Goal: Task Accomplishment & Management: Use online tool/utility

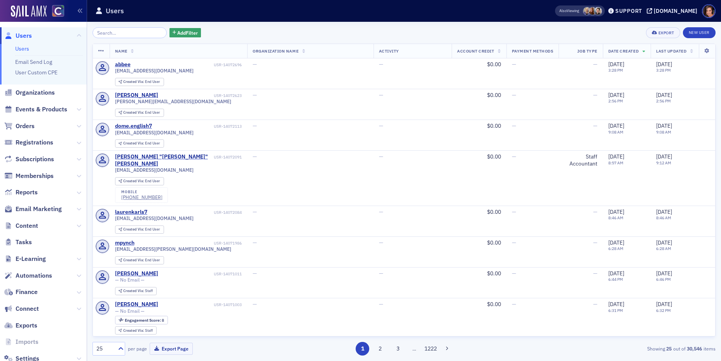
click at [51, 203] on span "Email Marketing" at bounding box center [43, 209] width 87 height 17
click at [54, 210] on span "Email Marketing" at bounding box center [39, 209] width 46 height 9
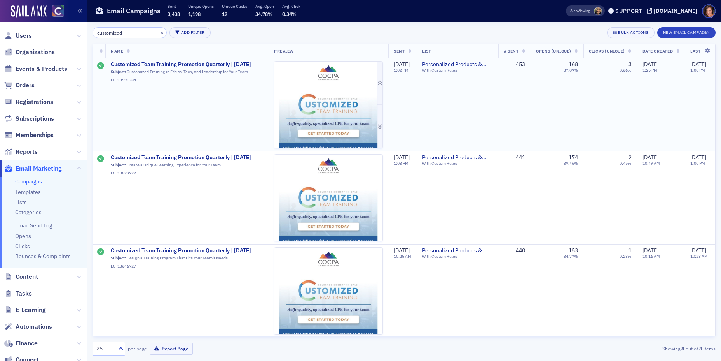
type input "customized"
click at [332, 109] on img at bounding box center [329, 239] width 108 height 357
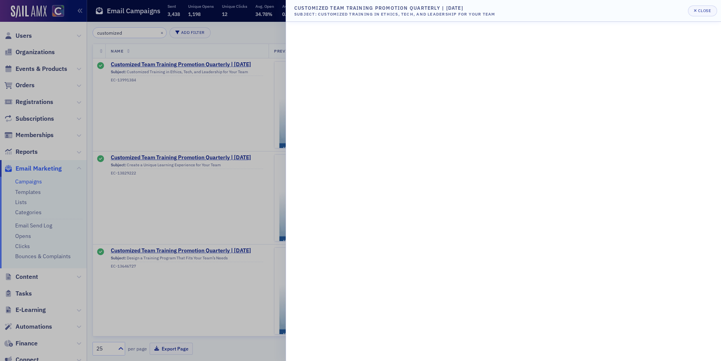
click at [205, 142] on div at bounding box center [360, 180] width 721 height 361
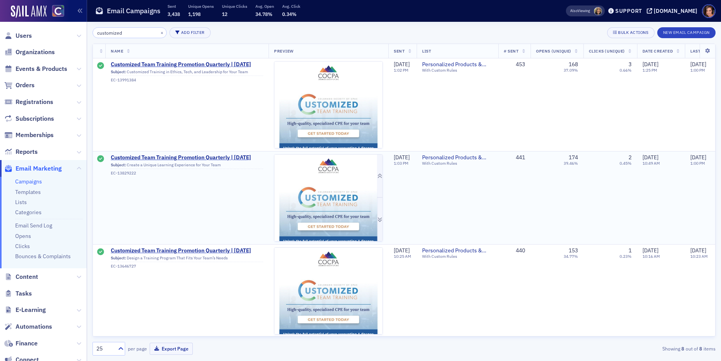
click at [311, 190] on img at bounding box center [329, 331] width 108 height 354
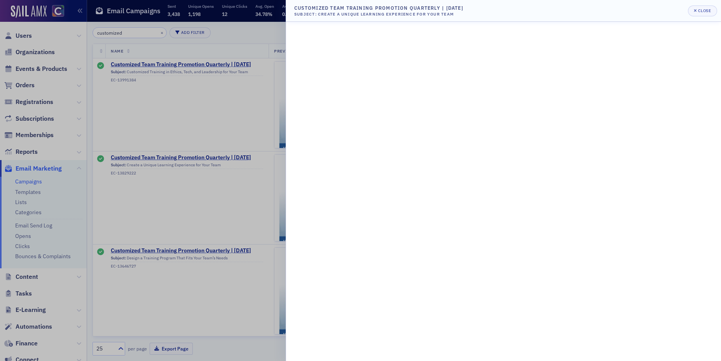
click at [221, 194] on div at bounding box center [360, 180] width 721 height 361
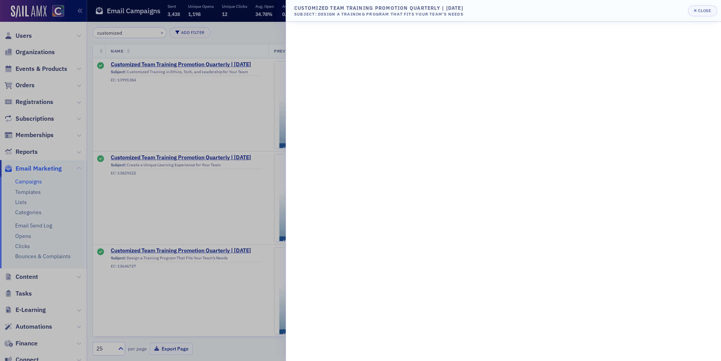
click at [207, 210] on div at bounding box center [360, 180] width 721 height 361
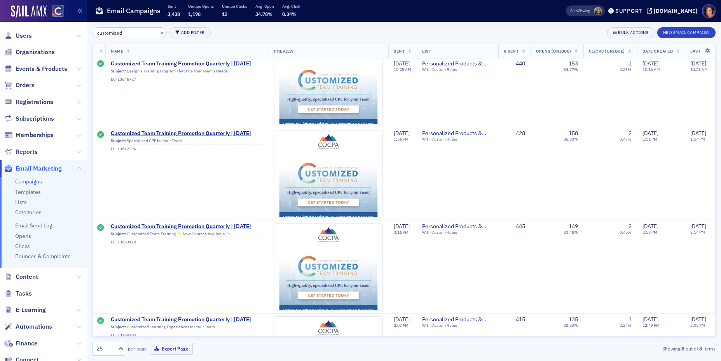
scroll to position [221, 0]
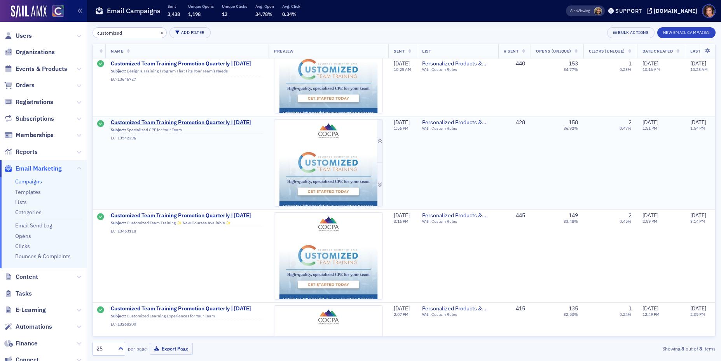
click at [338, 142] on img at bounding box center [329, 288] width 108 height 338
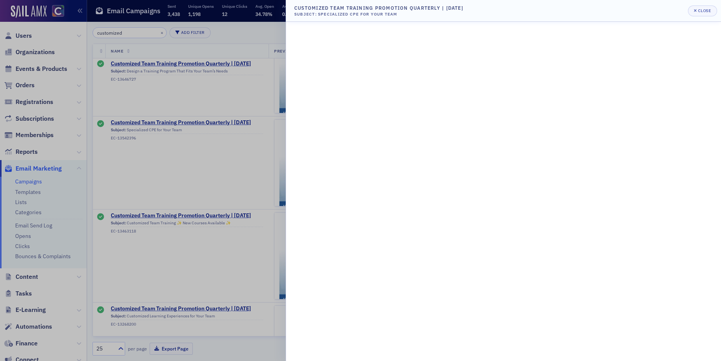
click at [217, 219] on div at bounding box center [360, 180] width 721 height 361
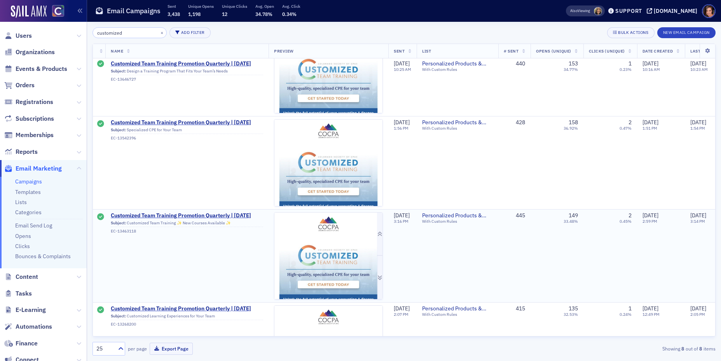
scroll to position [368, 0]
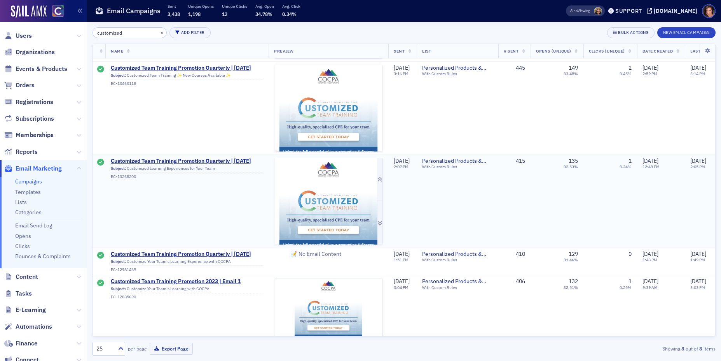
click at [325, 221] on img at bounding box center [329, 327] width 108 height 338
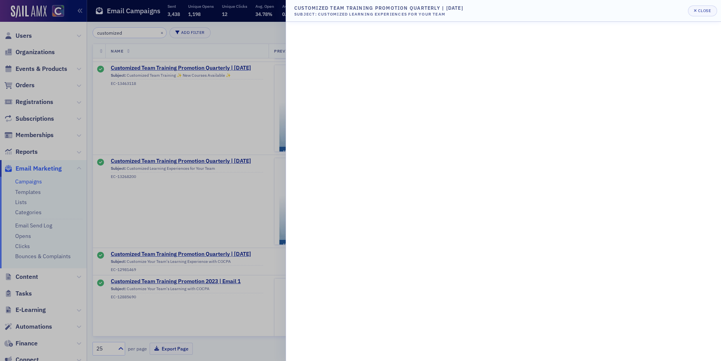
click at [196, 186] on div at bounding box center [360, 180] width 721 height 361
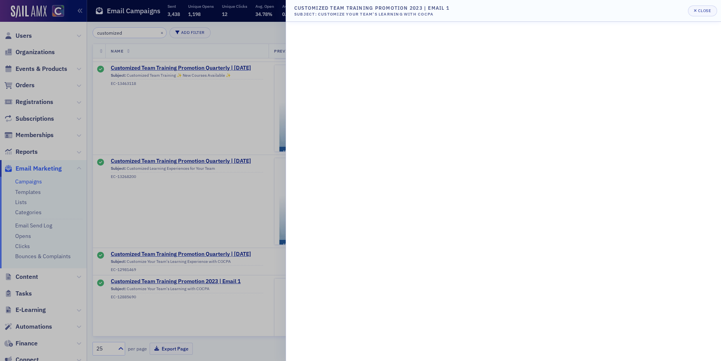
click at [193, 153] on div at bounding box center [360, 180] width 721 height 361
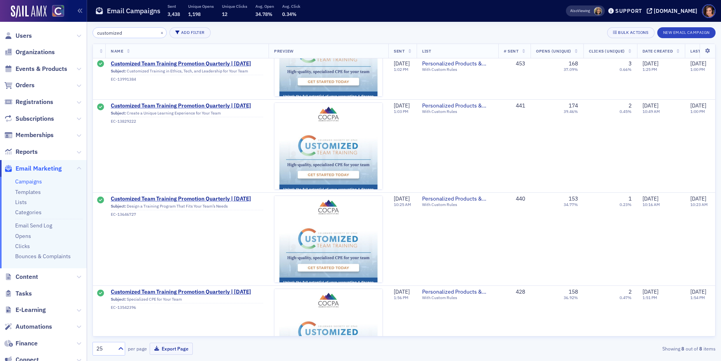
scroll to position [0, 0]
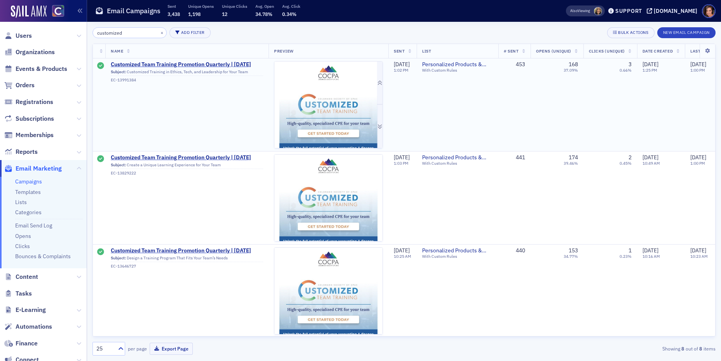
click at [303, 104] on img at bounding box center [329, 239] width 108 height 357
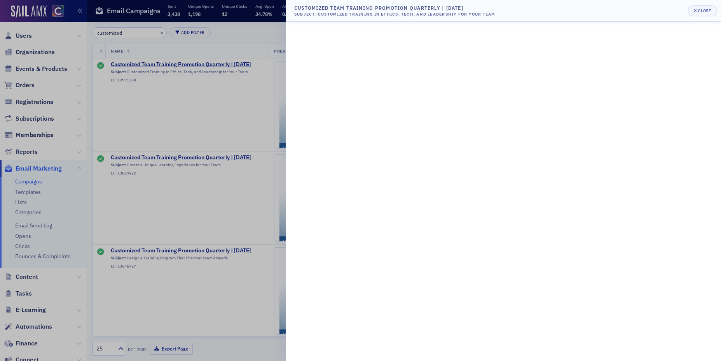
click at [273, 81] on div at bounding box center [360, 180] width 721 height 361
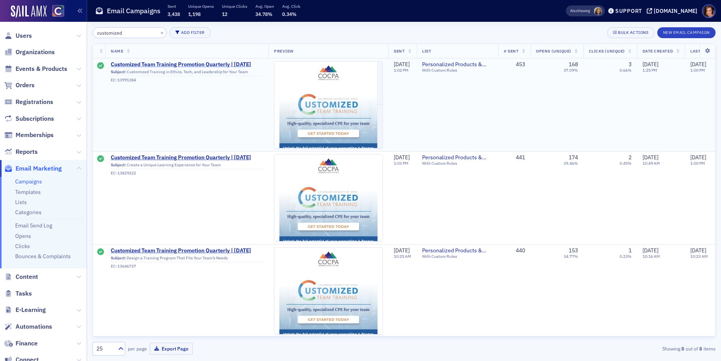
click at [248, 64] on span "Customized Team Training Promotion Quarterly | Aug 2025" at bounding box center [187, 64] width 152 height 7
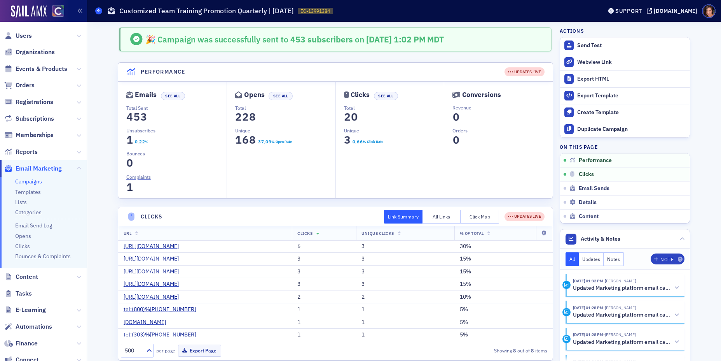
click at [96, 13] on span at bounding box center [98, 10] width 7 height 7
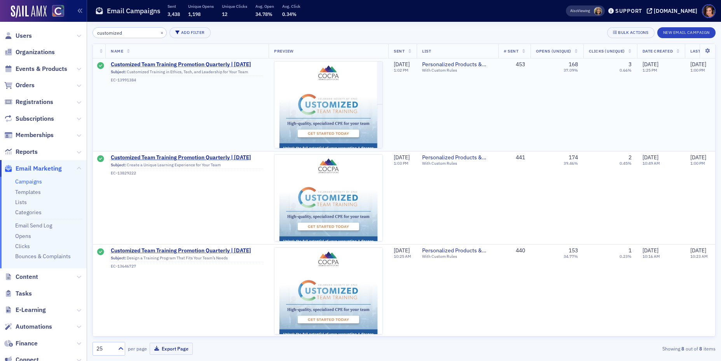
click at [160, 62] on span "Customized Team Training Promotion Quarterly | Aug 2025" at bounding box center [187, 64] width 152 height 7
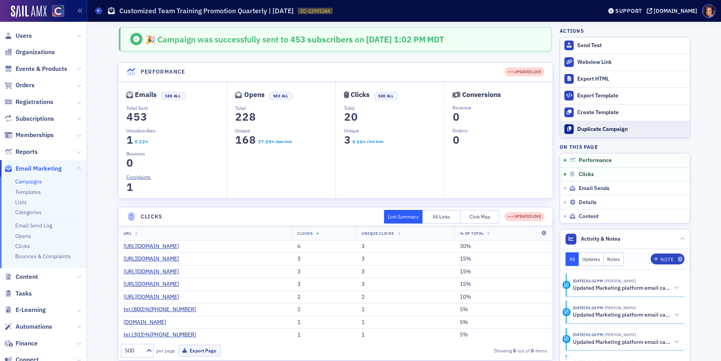
click at [584, 130] on div "Duplicate Campaign" at bounding box center [632, 129] width 109 height 7
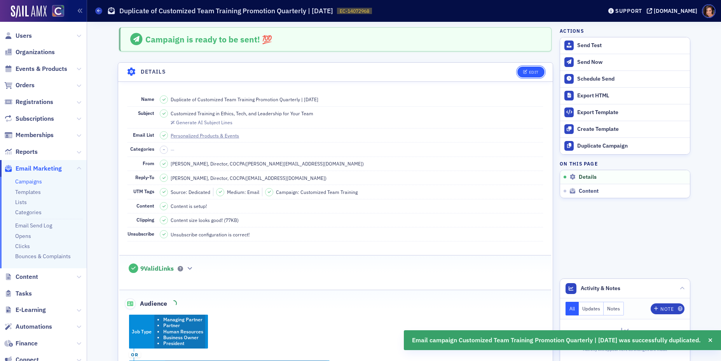
click at [533, 72] on div "Edit" at bounding box center [534, 72] width 10 height 4
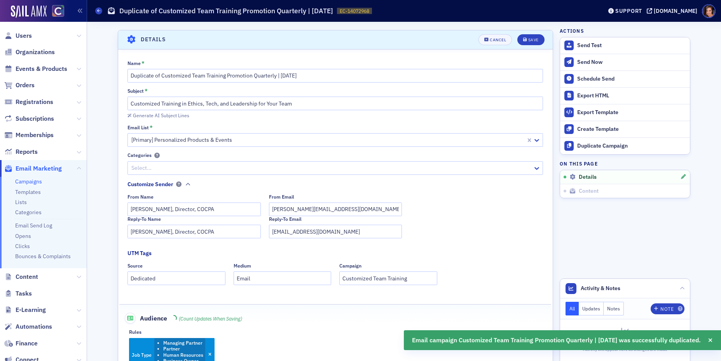
scroll to position [36, 0]
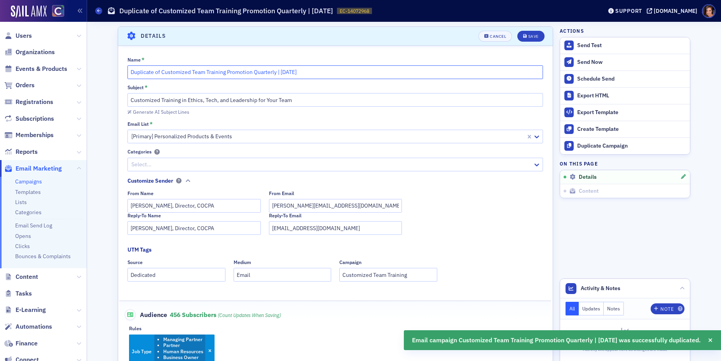
drag, startPoint x: 161, startPoint y: 71, endPoint x: 83, endPoint y: 60, distance: 79.3
click at [83, 60] on div "Users Organizations Events & Products Orders Registrations Subscriptions Member…" at bounding box center [360, 180] width 721 height 361
click at [255, 68] on input "Customized Team Training Promotion Quarterly | Aug 2025" at bounding box center [336, 72] width 416 height 14
click at [292, 68] on input "Customized Team Training Promotion Quarterly | Oct 2025" at bounding box center [336, 72] width 416 height 14
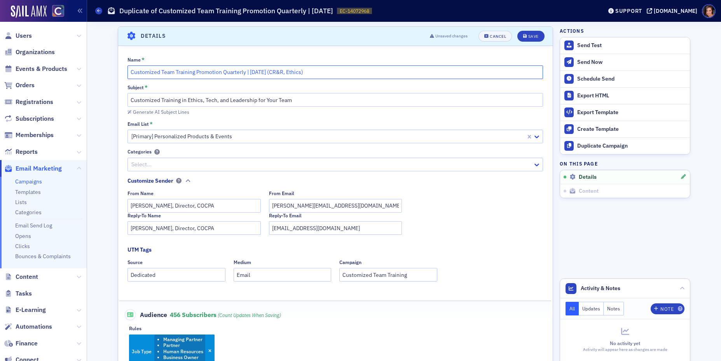
type input "Customized Team Training Promotion Quarterly | Oct 2025 (CR&R, Ethics)"
click at [284, 102] on input "Customized Training in Ethics, Tech, and Leadership for Your Team" at bounding box center [336, 100] width 416 height 14
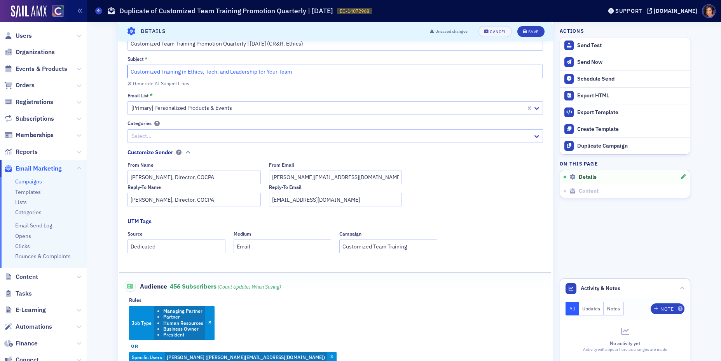
scroll to position [0, 0]
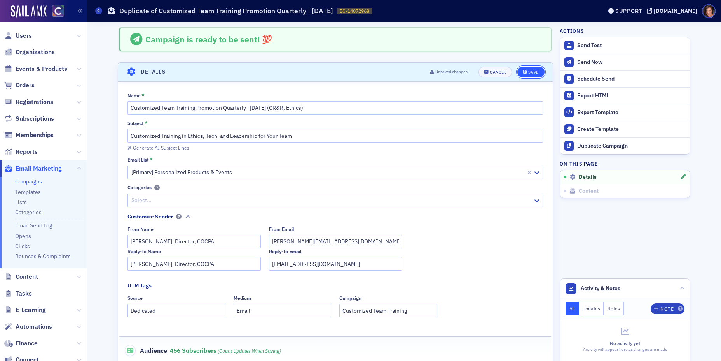
click at [525, 68] on button "Save" at bounding box center [531, 72] width 27 height 11
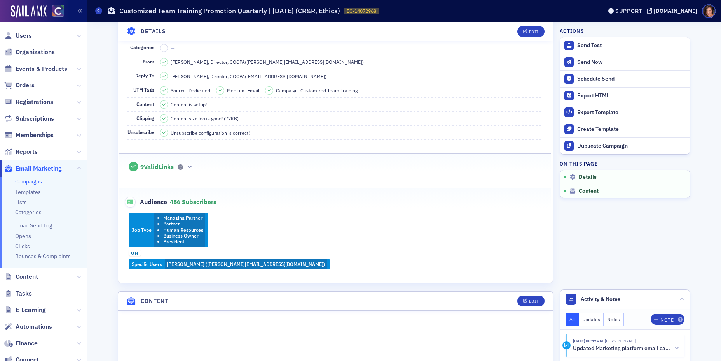
scroll to position [49, 0]
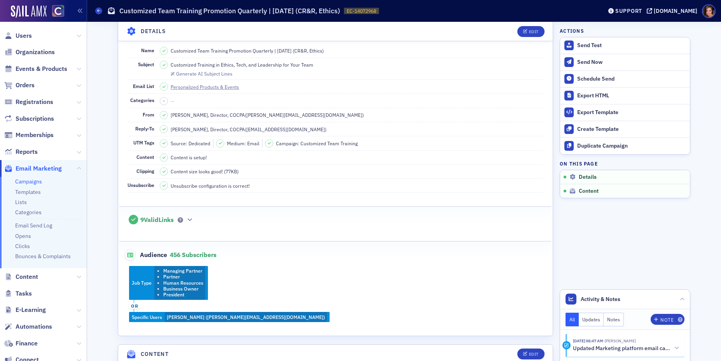
click at [294, 64] on span "Customized Training in Ethics, Tech, and Leadership for Your Team" at bounding box center [242, 64] width 143 height 7
copy span "Customized Training in Ethics, Tech, and Leadership for Your Team"
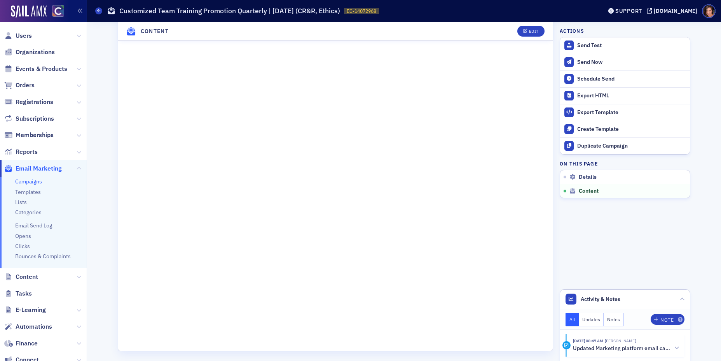
scroll to position [0, 0]
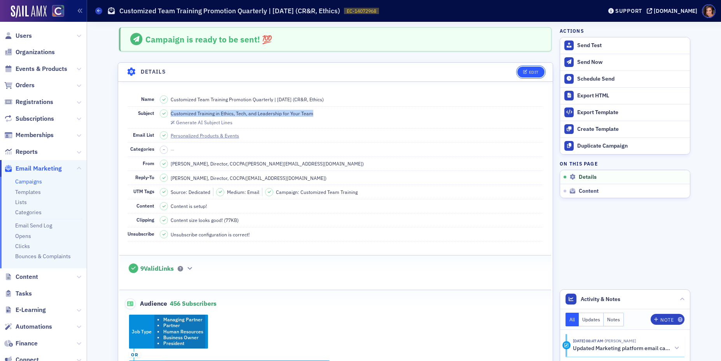
click at [535, 68] on button "Edit" at bounding box center [531, 72] width 27 height 11
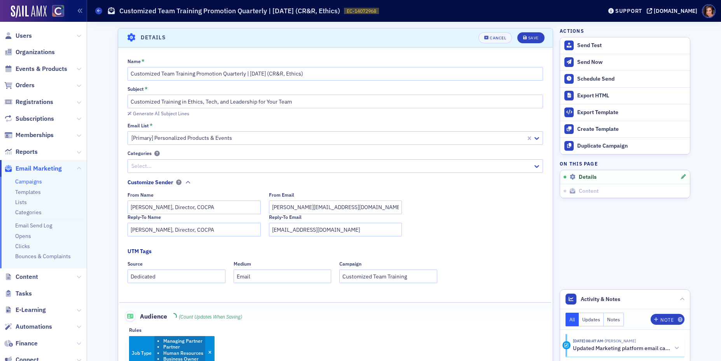
scroll to position [36, 0]
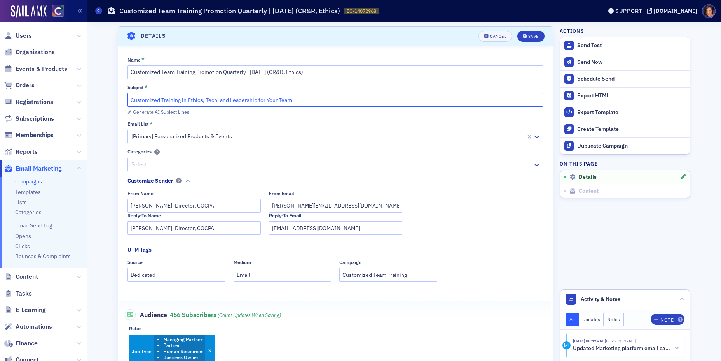
click at [263, 99] on input "Customized Training in Ethics, Tech, and Leadership for Your Team" at bounding box center [336, 100] width 416 height 14
paste input "It’s a reporting year — make ethics and CR&R part of your team’s plan"
type input "It’s a reporting year — make ethics and CR&R part of your team’s plan"
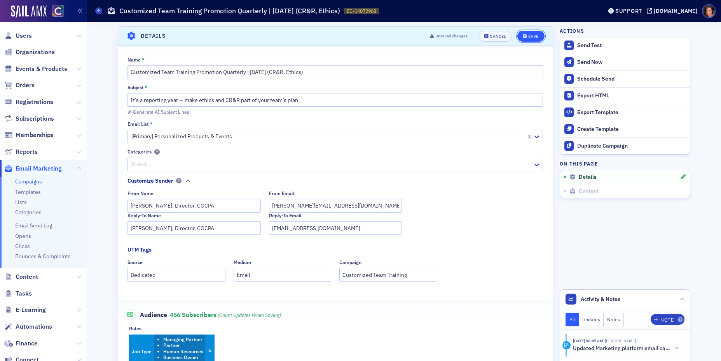
click at [525, 37] on icon "submit" at bounding box center [525, 36] width 4 height 4
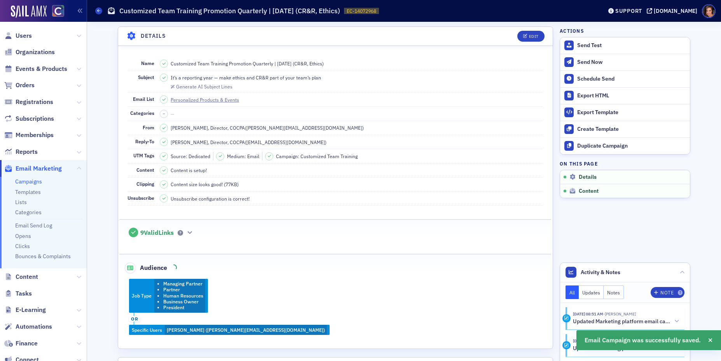
scroll to position [182, 0]
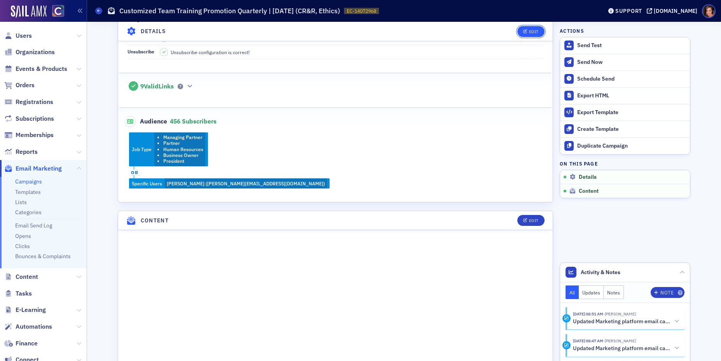
click at [529, 33] on div "Edit" at bounding box center [534, 31] width 10 height 4
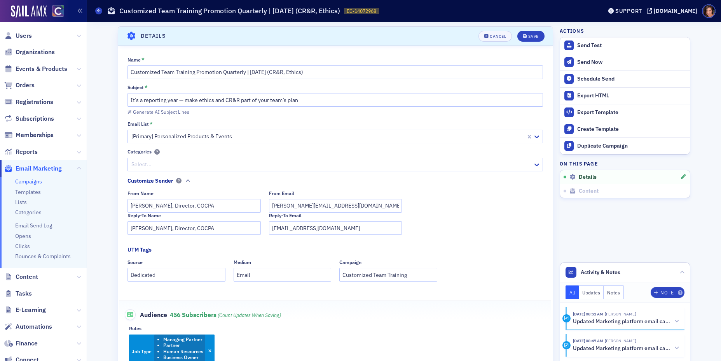
scroll to position [193, 0]
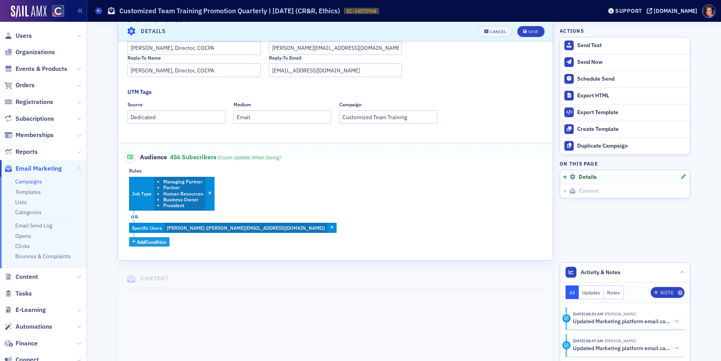
click at [156, 243] on span "Add Condition" at bounding box center [152, 241] width 30 height 7
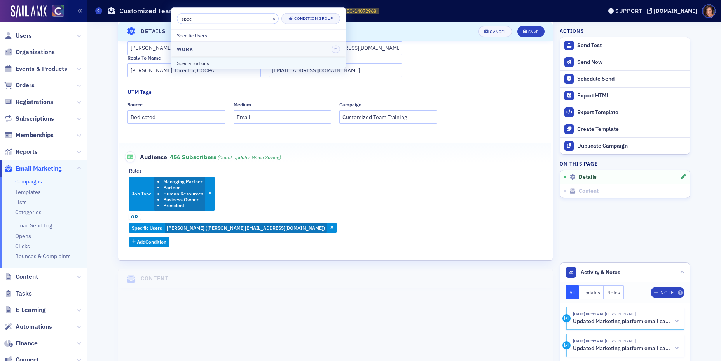
type input "spec"
click at [220, 59] on div "Specializations" at bounding box center [258, 62] width 163 height 7
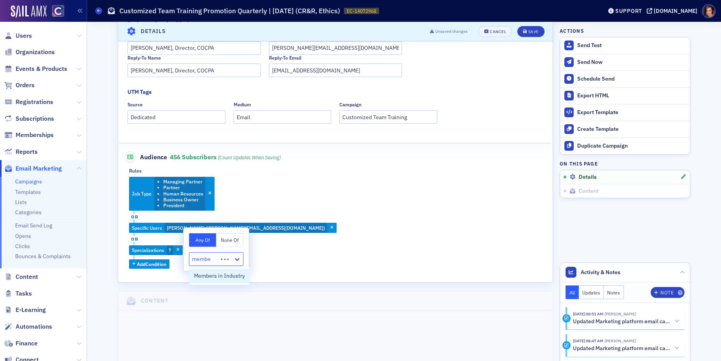
type input "member"
click at [215, 274] on span "Members in Industry" at bounding box center [219, 275] width 51 height 8
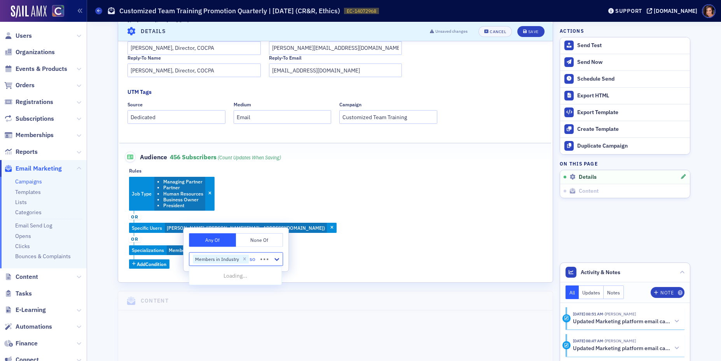
type input "s"
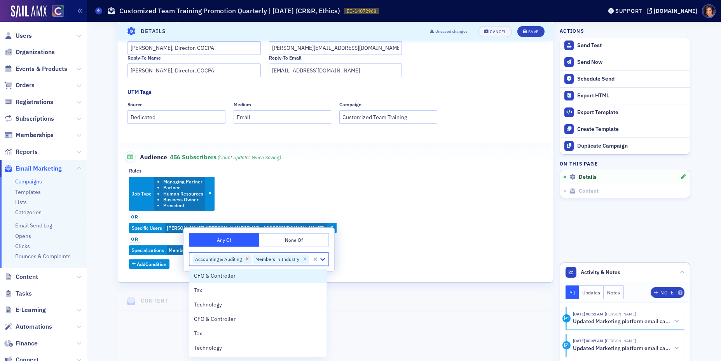
click at [246, 257] on icon "Remove Accounting & Auditing" at bounding box center [247, 258] width 5 height 5
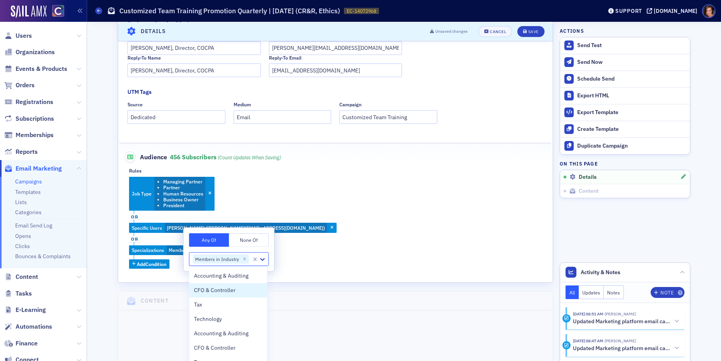
click at [333, 252] on div "Job Type Managing Partner Partner Human Resources Business Owner President or S…" at bounding box center [335, 223] width 413 height 92
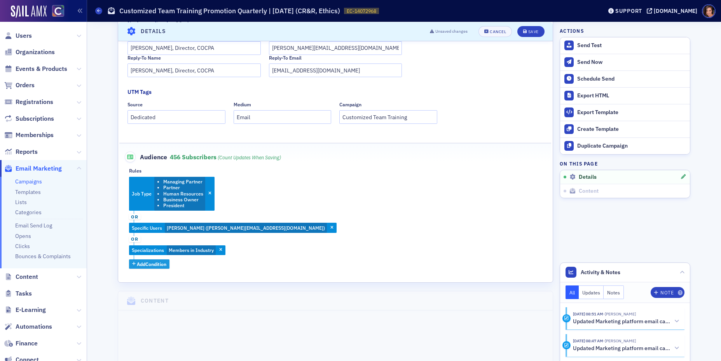
click at [154, 264] on span "Add Condition" at bounding box center [152, 263] width 30 height 7
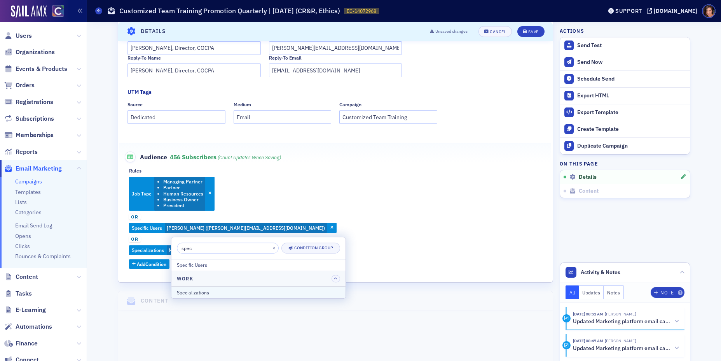
click at [208, 291] on div "Specializations" at bounding box center [258, 292] width 163 height 7
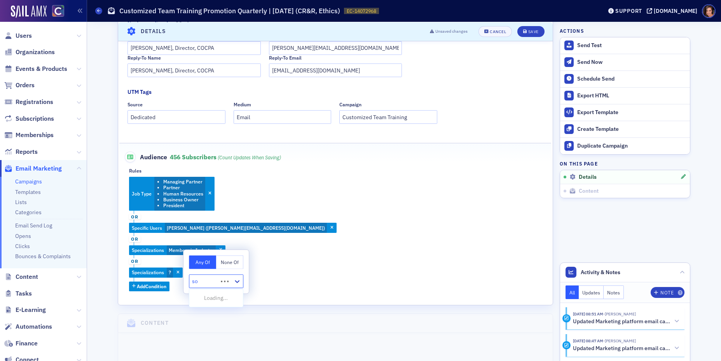
type input "s"
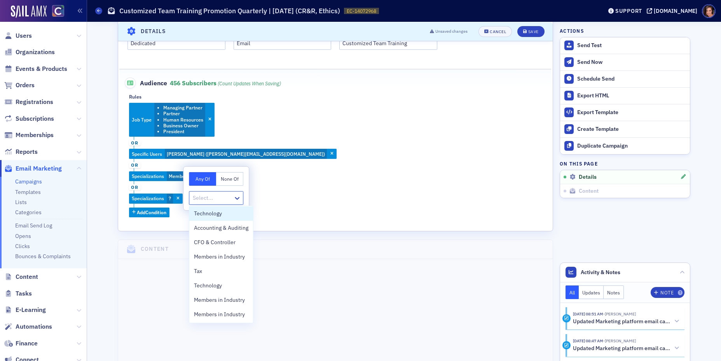
scroll to position [281, 0]
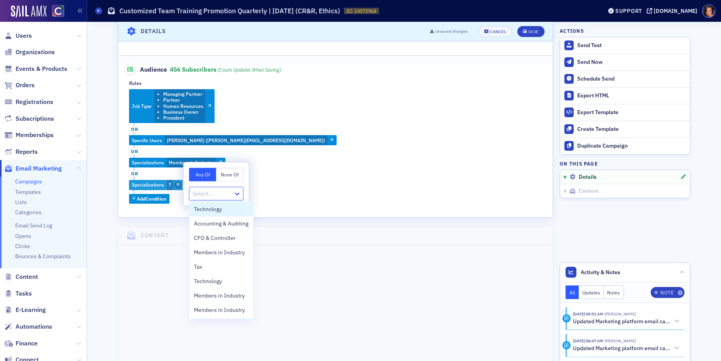
click at [178, 183] on icon "button" at bounding box center [178, 185] width 3 height 4
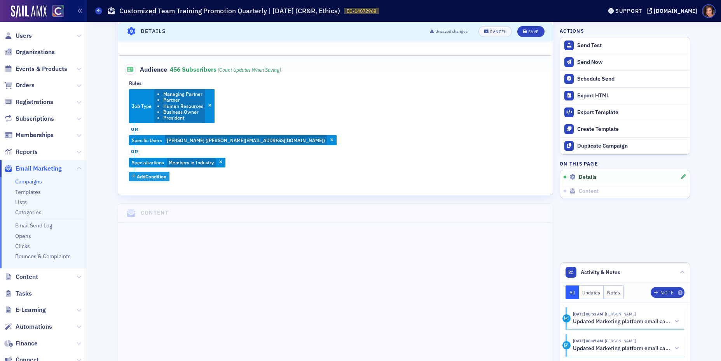
click at [158, 175] on span "Add Condition" at bounding box center [152, 176] width 30 height 7
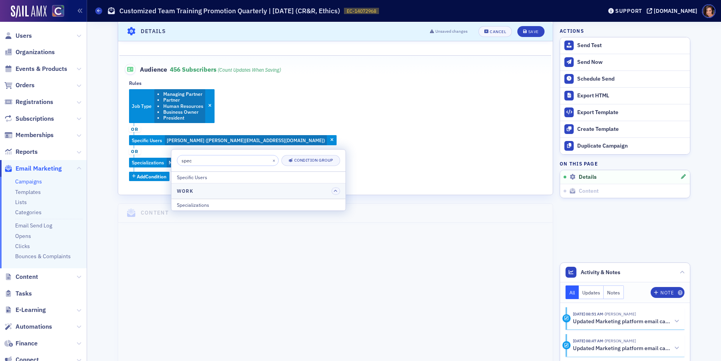
click at [200, 161] on input "spec" at bounding box center [228, 160] width 102 height 11
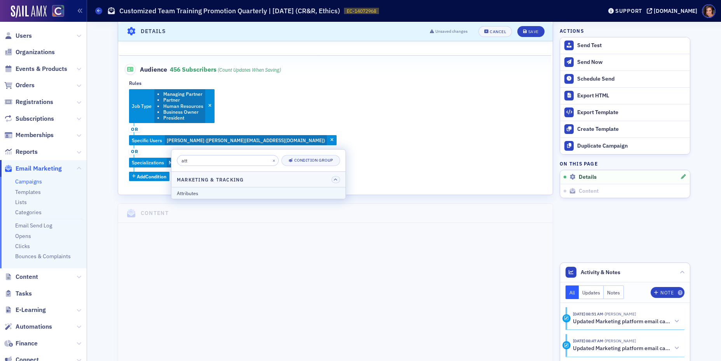
type input "att"
click at [209, 193] on div "Attributes" at bounding box center [258, 192] width 163 height 7
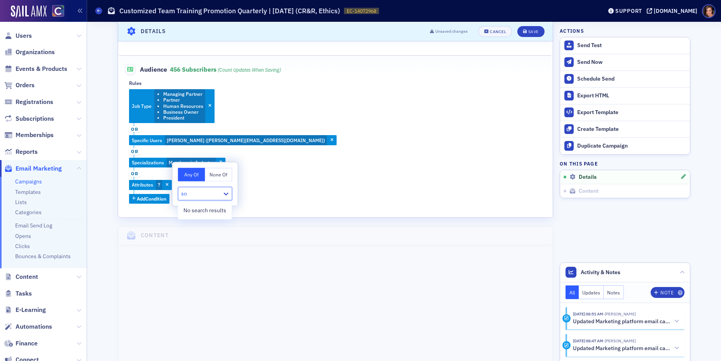
type input "s"
click at [168, 184] on icon "button" at bounding box center [167, 185] width 3 height 4
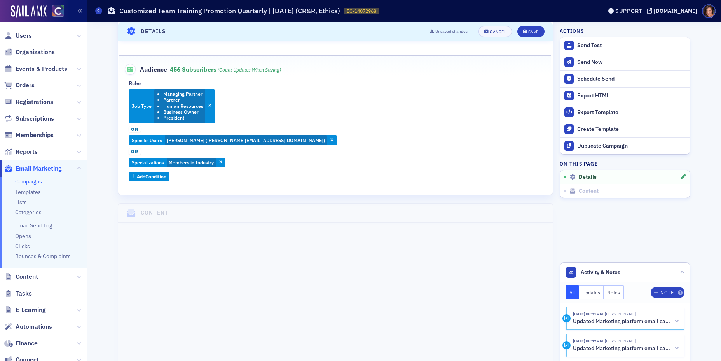
click at [147, 170] on div "Job Type Managing Partner Partner Human Resources Business Owner President or S…" at bounding box center [335, 135] width 413 height 92
click at [187, 97] on li "Partner" at bounding box center [183, 100] width 40 height 6
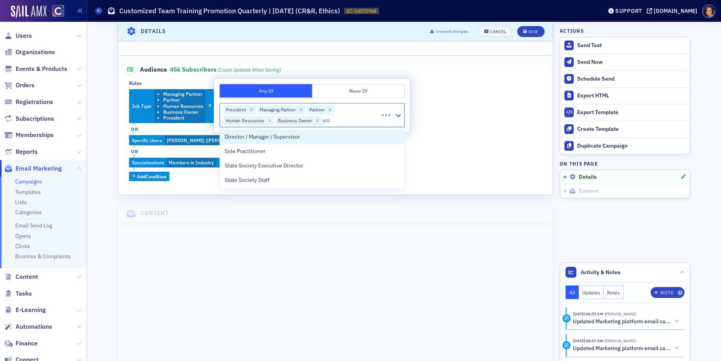
type input "sole"
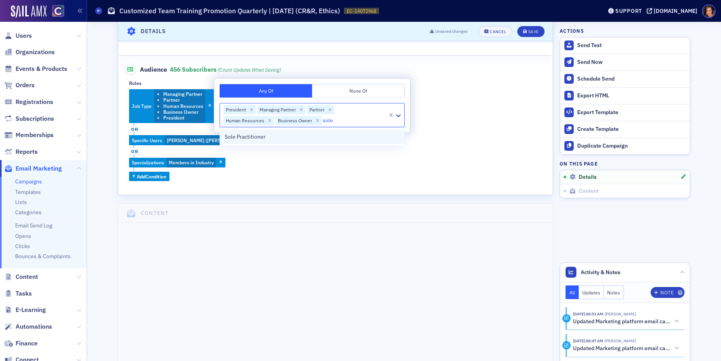
click at [289, 137] on div "Sole Practitioner" at bounding box center [312, 137] width 175 height 8
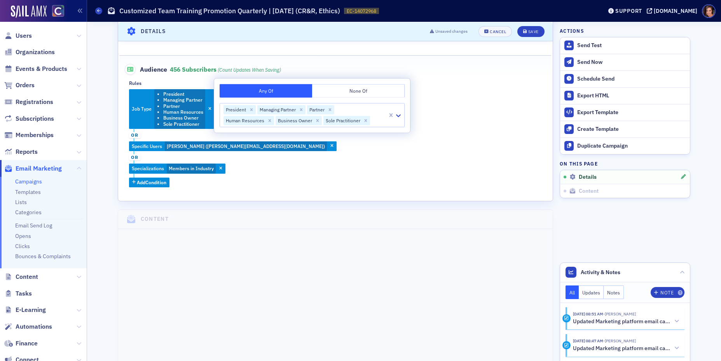
click at [453, 118] on div "Job Type President Managing Partner Partner Human Resources Business Owner Sole…" at bounding box center [335, 138] width 413 height 98
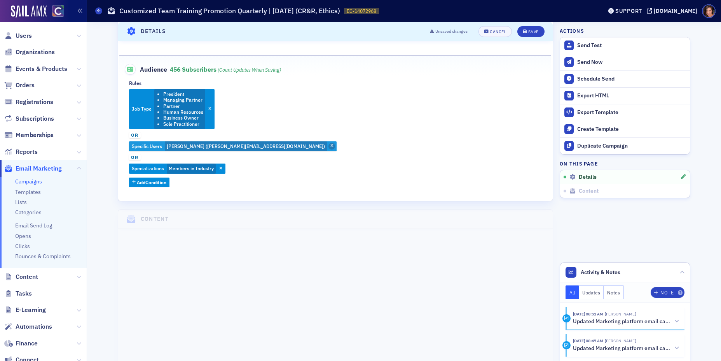
click at [331, 147] on icon "button" at bounding box center [332, 146] width 3 height 4
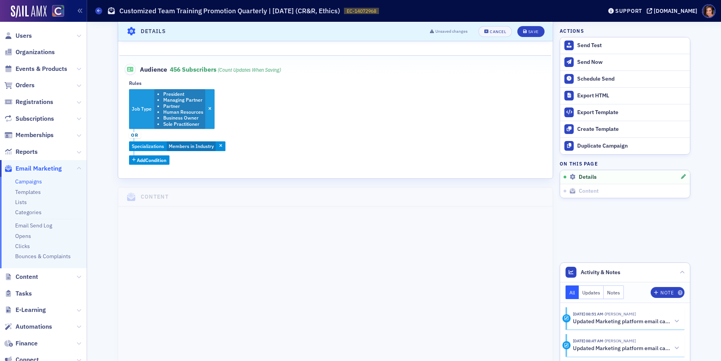
click at [167, 116] on li "Business Owner" at bounding box center [183, 118] width 40 height 6
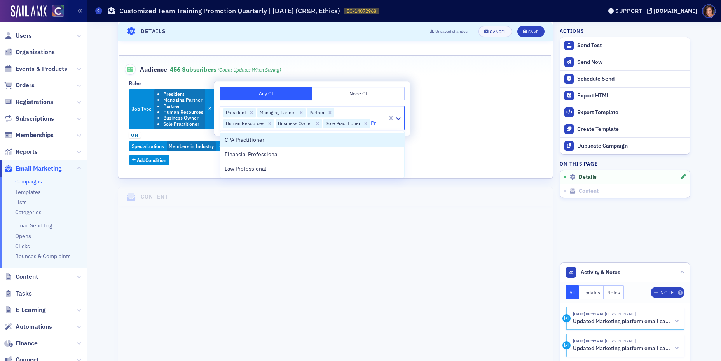
type input "P"
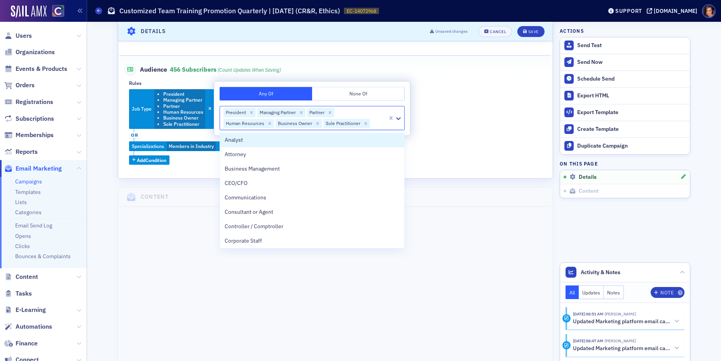
type input "C"
click at [326, 139] on div "CEO/CFO" at bounding box center [312, 140] width 175 height 8
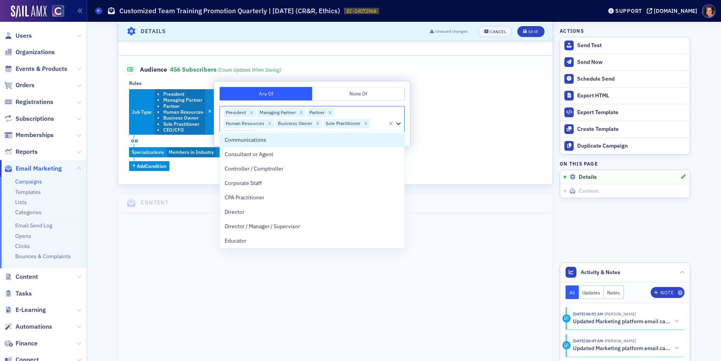
type input "con"
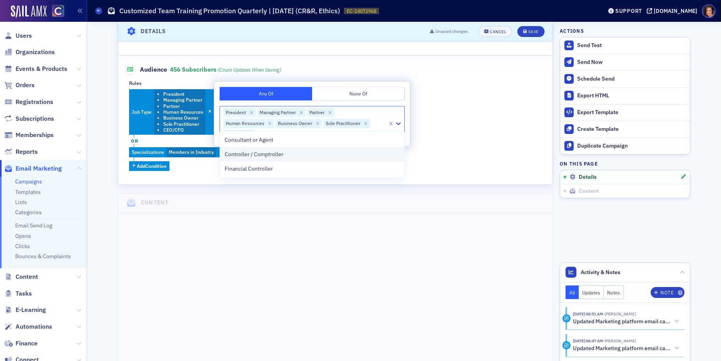
click at [384, 158] on div "Controller / Comptroller" at bounding box center [312, 154] width 175 height 8
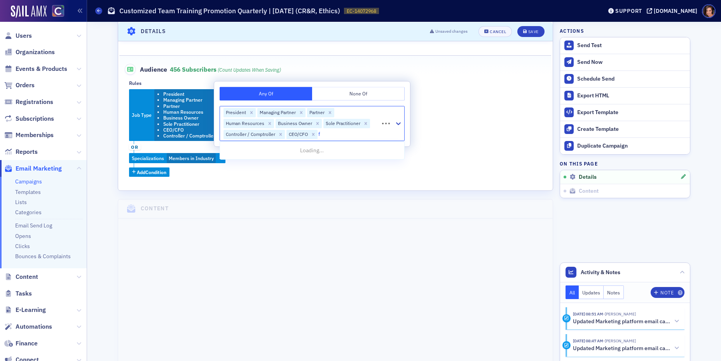
type input "fi"
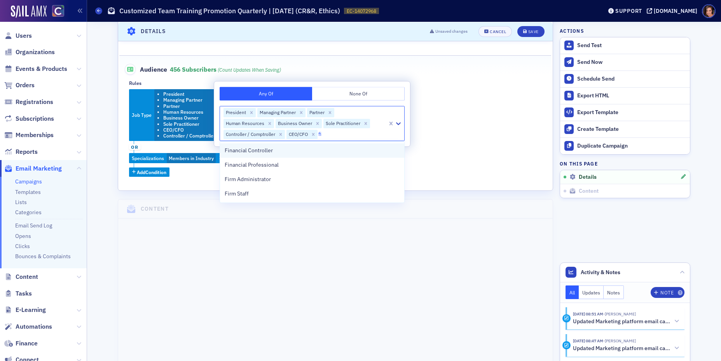
click at [331, 151] on div "Financial Controller" at bounding box center [312, 150] width 175 height 8
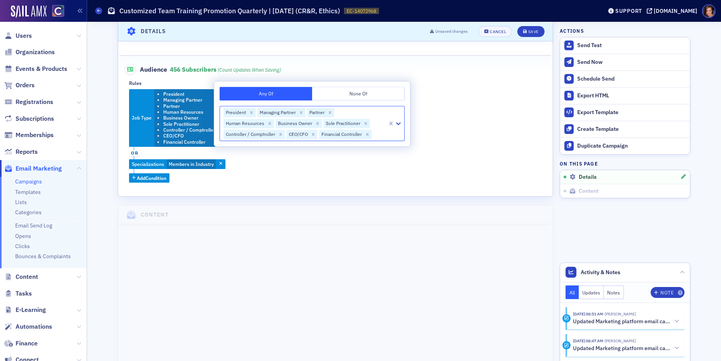
click at [467, 167] on div "Job Type President Managing Partner Partner Human Resources Business Owner Sole…" at bounding box center [335, 136] width 413 height 94
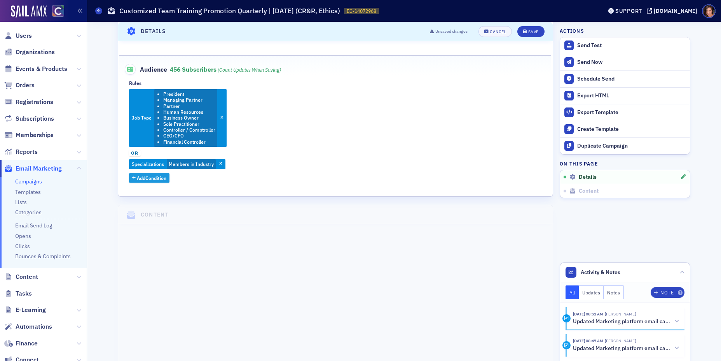
click at [162, 180] on span "Add Condition" at bounding box center [152, 177] width 30 height 7
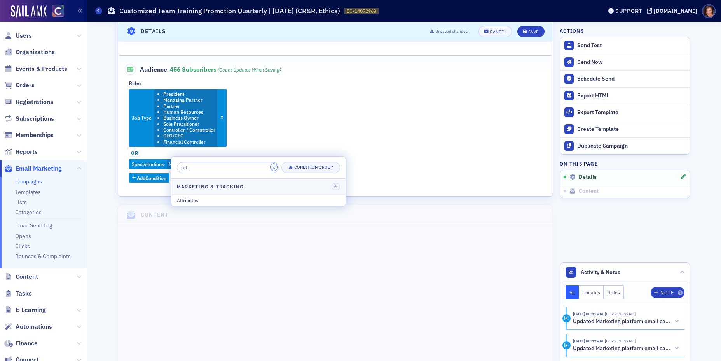
click at [271, 167] on button "×" at bounding box center [274, 166] width 7 height 7
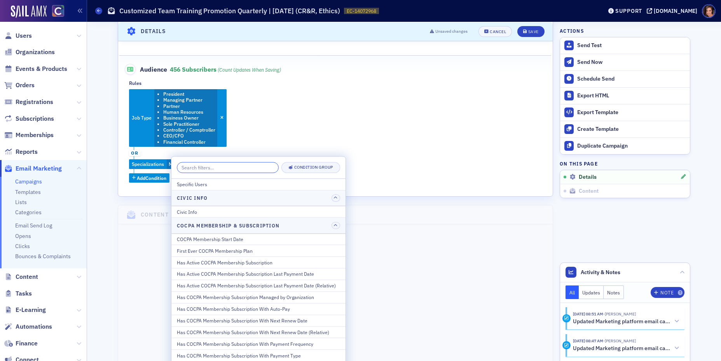
click at [232, 167] on input "search" at bounding box center [228, 167] width 102 height 11
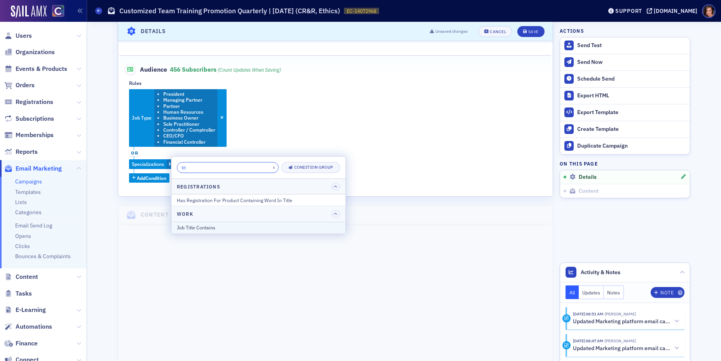
type input "tit"
click at [220, 224] on div "Job Title Contains" at bounding box center [258, 227] width 163 height 7
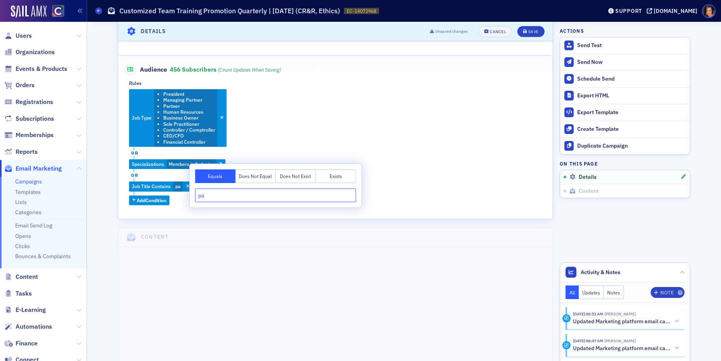
type input "p"
type input "P"
click at [295, 199] on input "Partner, Admin" at bounding box center [275, 195] width 161 height 14
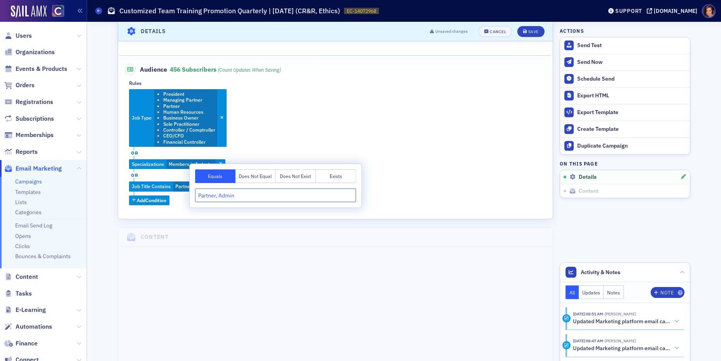
paste input "HR, Human Resources, President, CEO, CFO, Controller, Comptroller"
type input "HR, Human Resources, President, CEO, CFO, Controller, Comptroller"
click at [411, 203] on div "Job Type President Managing Partner Partner Human Resources Business Owner Sole…" at bounding box center [335, 147] width 413 height 116
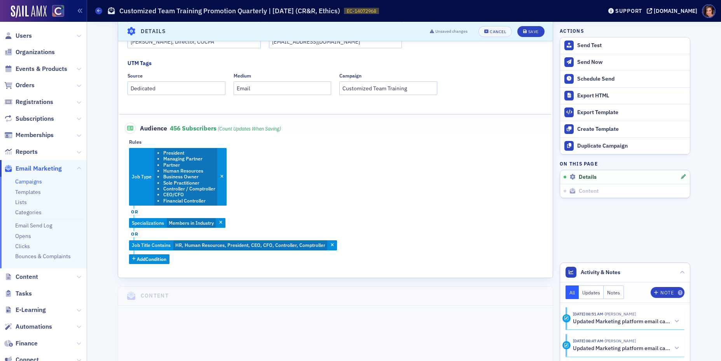
scroll to position [221, 0]
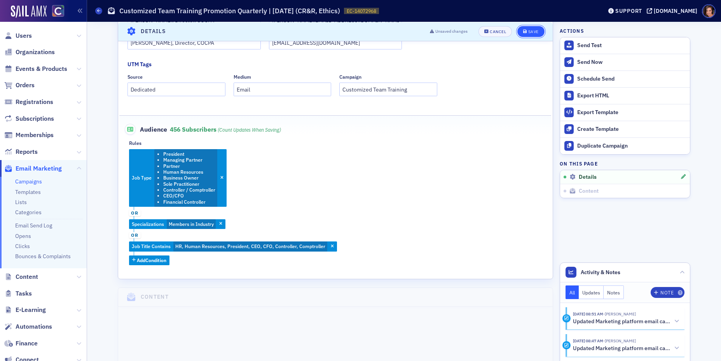
click at [531, 27] on button "Save" at bounding box center [531, 31] width 27 height 11
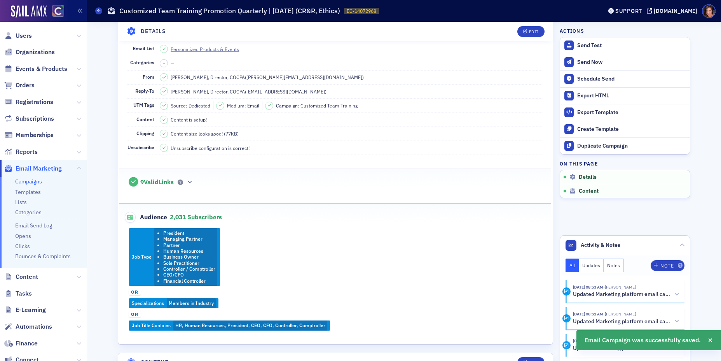
scroll to position [111, 0]
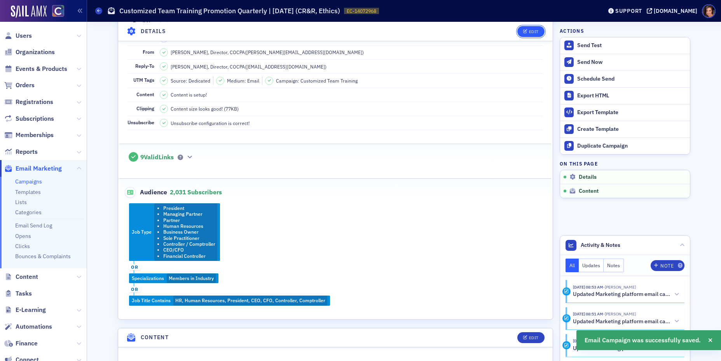
click at [537, 32] on div "Edit" at bounding box center [534, 31] width 10 height 4
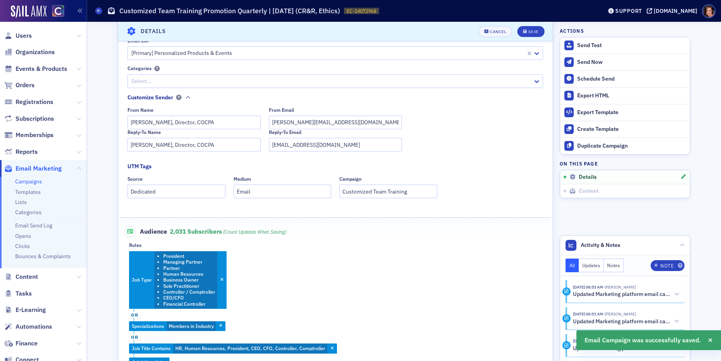
scroll to position [226, 0]
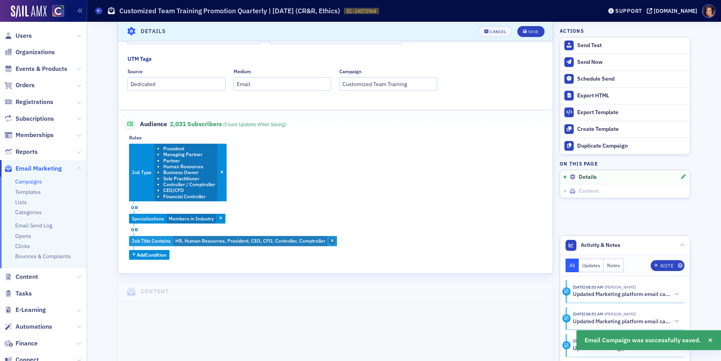
click at [329, 237] on span "button" at bounding box center [332, 240] width 7 height 7
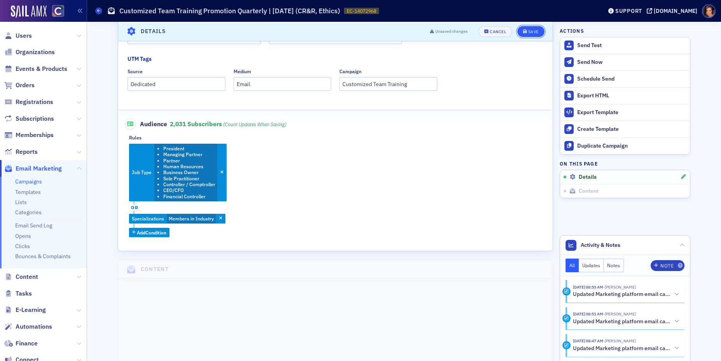
click at [536, 29] on div "Save" at bounding box center [534, 31] width 11 height 4
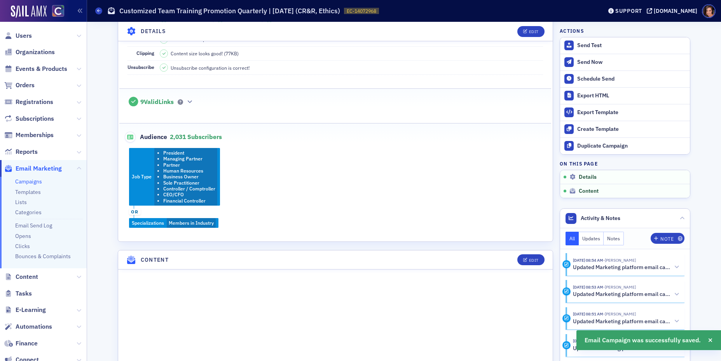
scroll to position [173, 0]
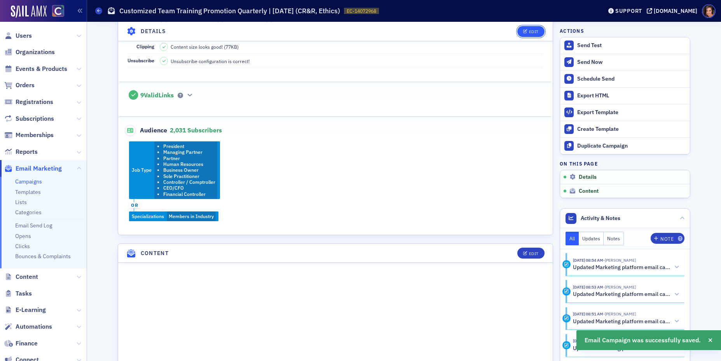
click at [538, 31] on div "Edit" at bounding box center [534, 31] width 10 height 4
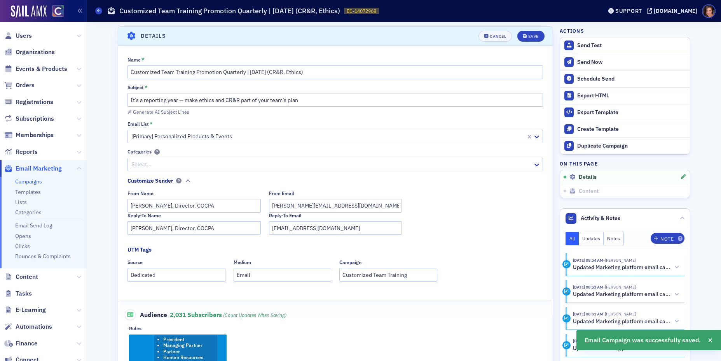
scroll to position [142, 0]
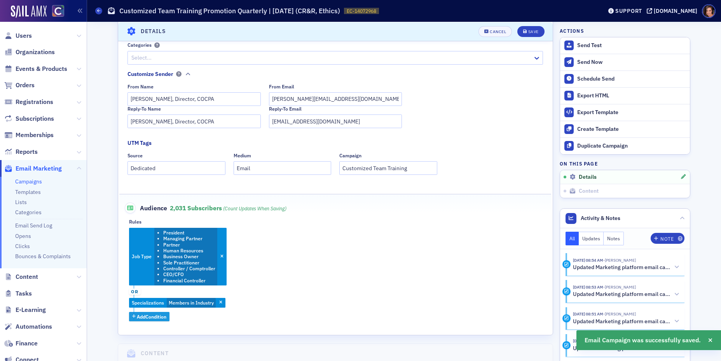
click at [163, 313] on span "Add Condition" at bounding box center [152, 316] width 30 height 7
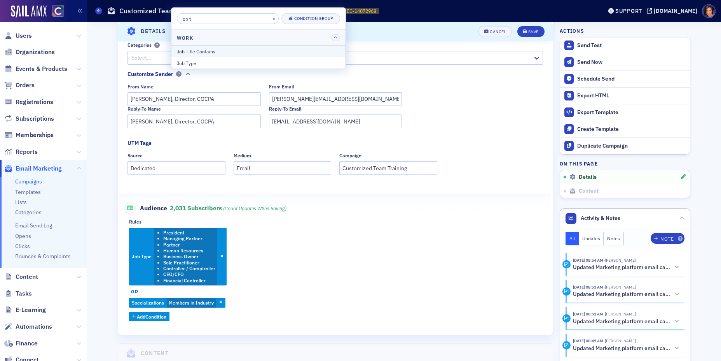
type input "job t"
click at [200, 49] on div "Job Title Contains" at bounding box center [258, 50] width 163 height 7
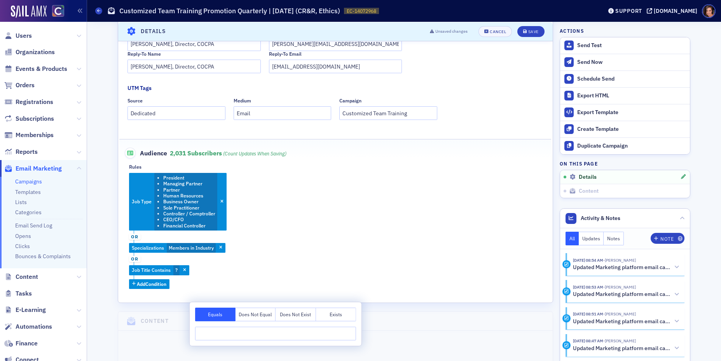
scroll to position [205, 0]
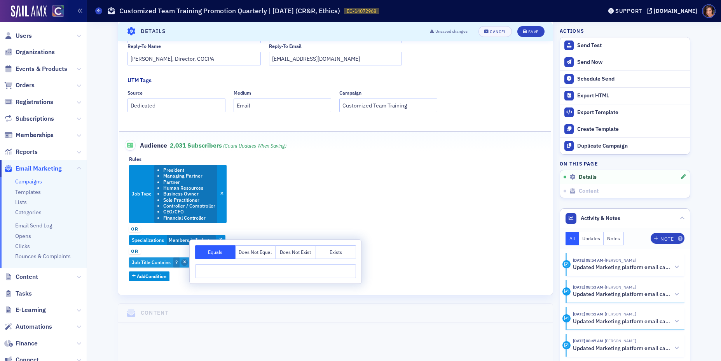
click at [184, 262] on icon "button" at bounding box center [184, 262] width 3 height 4
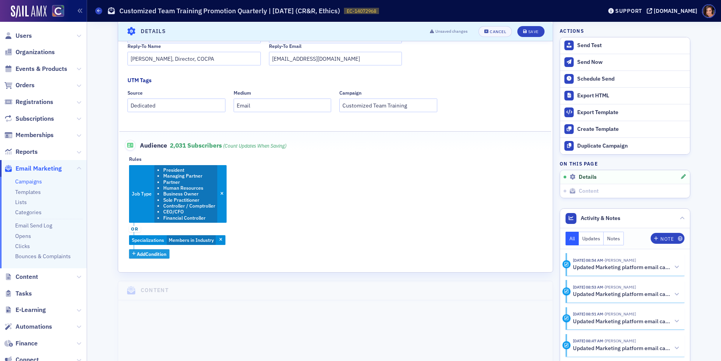
click at [151, 253] on span "Add Condition" at bounding box center [152, 253] width 30 height 7
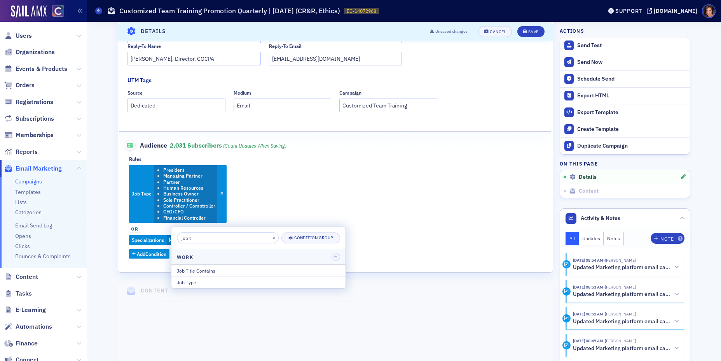
click at [210, 235] on input "job t" at bounding box center [228, 237] width 102 height 11
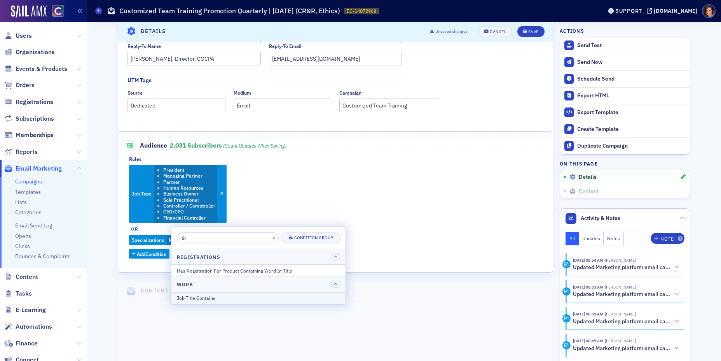
type input "tit"
click at [218, 294] on div "Job Title Contains" at bounding box center [258, 297] width 163 height 7
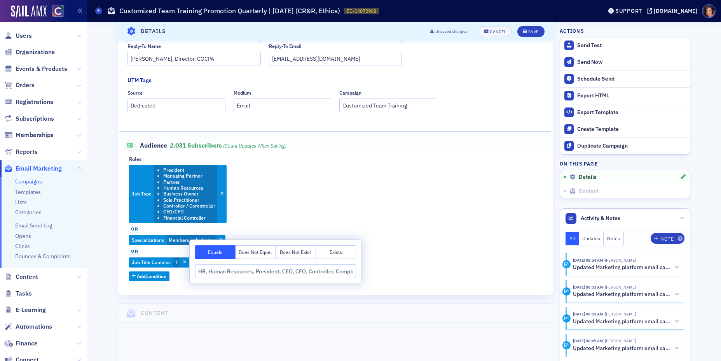
scroll to position [0, 12]
click at [311, 274] on input "HR, Human Resources, President, CEO, CFO, Controller, Comptroller" at bounding box center [275, 271] width 161 height 14
click at [333, 271] on input "HR, Human Resources, President, CEO, CFO, Controller, Comptroller" at bounding box center [275, 271] width 161 height 14
drag, startPoint x: 351, startPoint y: 271, endPoint x: 196, endPoint y: 271, distance: 155.6
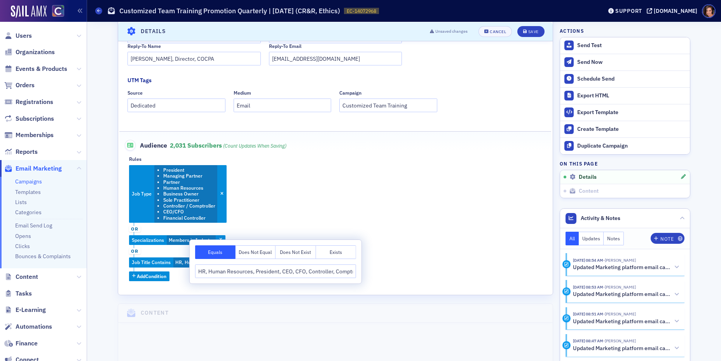
click at [196, 271] on input "HR, Human Resources, President, CEO, CFO, Controller, Comptroller" at bounding box center [275, 271] width 161 height 14
type input "H"
type input "p"
type input "President"
click at [417, 210] on div "Job Type President Managing Partner Partner Human Resources Business Owner Sole…" at bounding box center [335, 223] width 413 height 116
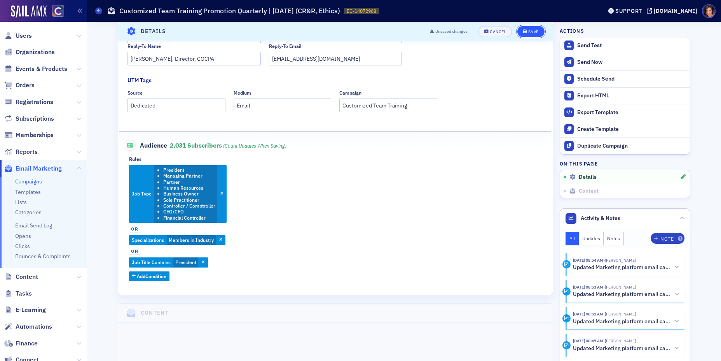
click at [534, 31] on div "Save" at bounding box center [534, 31] width 11 height 4
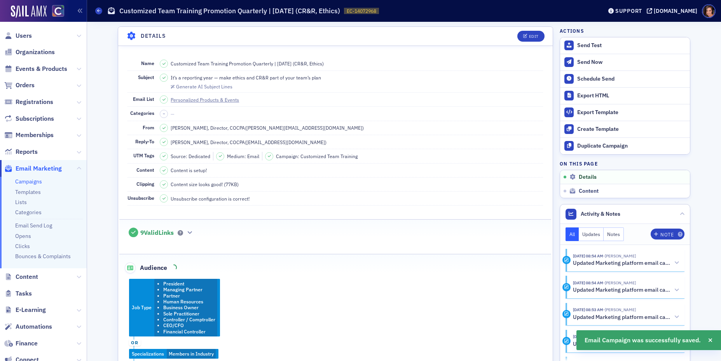
scroll to position [121, 0]
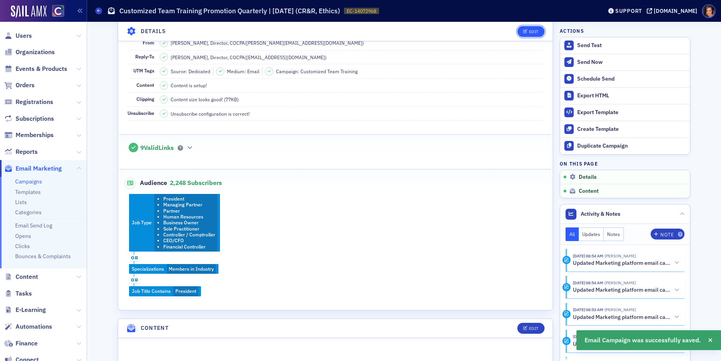
click at [527, 32] on icon "button" at bounding box center [525, 31] width 5 height 4
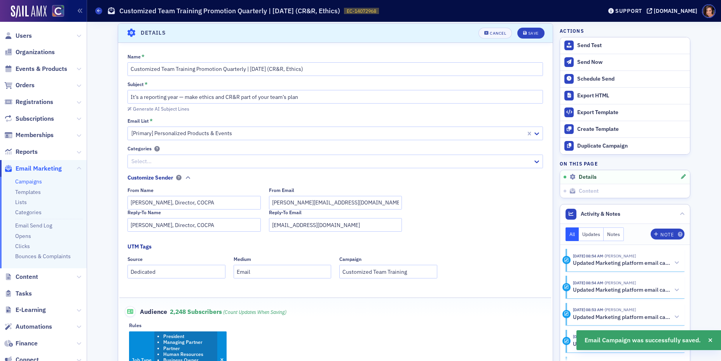
scroll to position [214, 0]
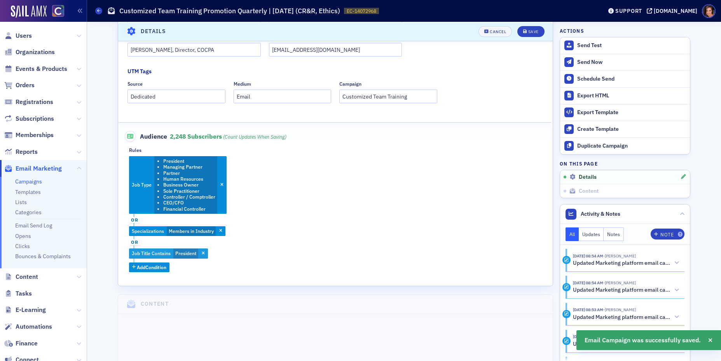
click at [186, 254] on span "President" at bounding box center [185, 253] width 21 height 6
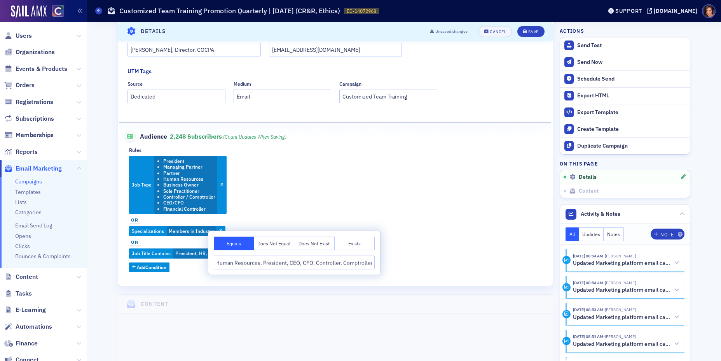
scroll to position [0, 0]
drag, startPoint x: 370, startPoint y: 263, endPoint x: 240, endPoint y: 264, distance: 130.3
click at [240, 264] on input "President, HR, Human Resources, President, CEO, CFO, Controller, Comptroller" at bounding box center [294, 263] width 161 height 14
type input "President"
click at [350, 219] on div "Job Type President Managing Partner Partner Human Resources Business Owner Sole…" at bounding box center [335, 214] width 413 height 116
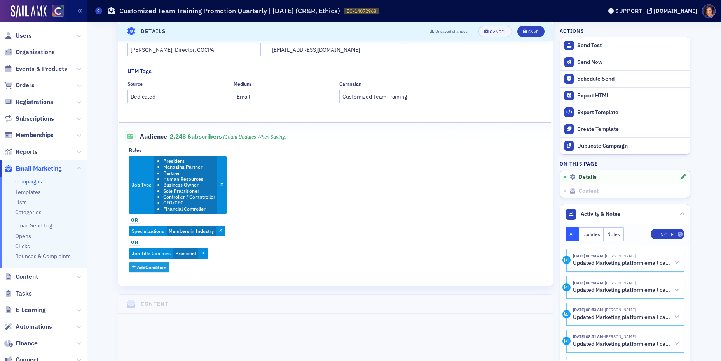
click at [156, 266] on span "Add Condition" at bounding box center [152, 266] width 30 height 7
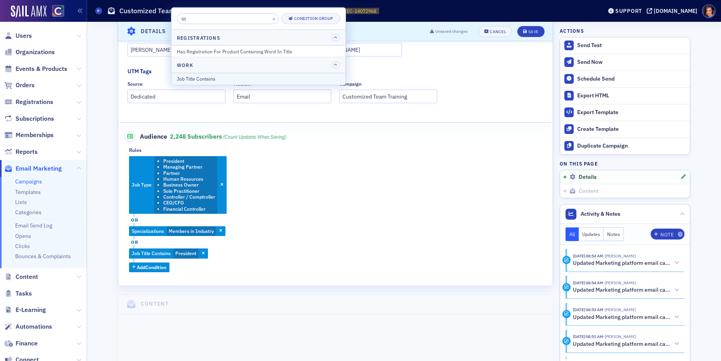
type input "tit"
click at [246, 75] on div "Job Title Contains" at bounding box center [258, 78] width 163 height 7
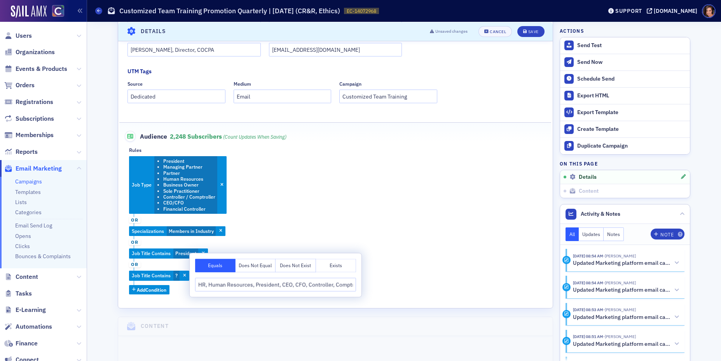
scroll to position [0, 12]
click at [250, 285] on input "HR, Human Resources, President, CEO, CFO, Controller, Comptroller" at bounding box center [275, 284] width 161 height 14
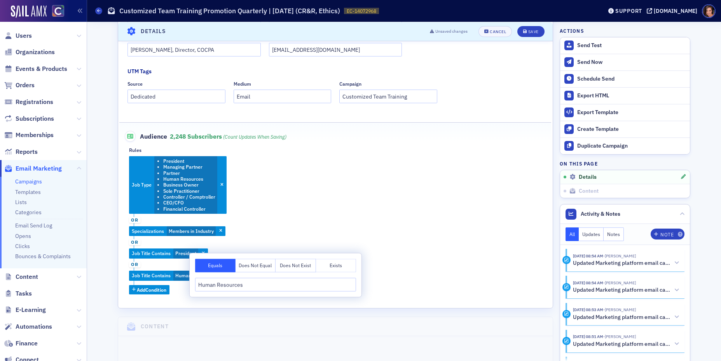
type input "Human Resources"
click at [382, 252] on div "Job Type President Managing Partner Partner Human Resources Business Owner Sole…" at bounding box center [335, 225] width 413 height 138
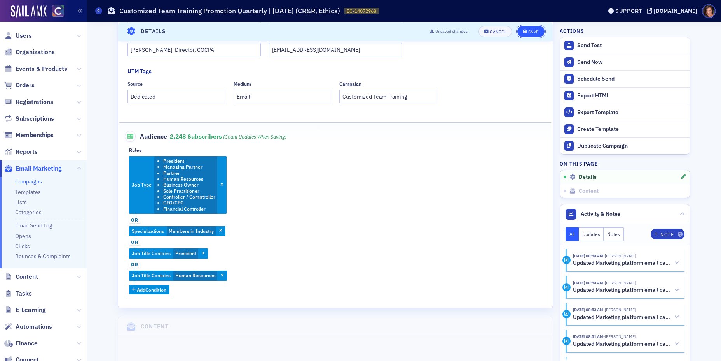
click at [530, 29] on div "Save" at bounding box center [534, 31] width 11 height 4
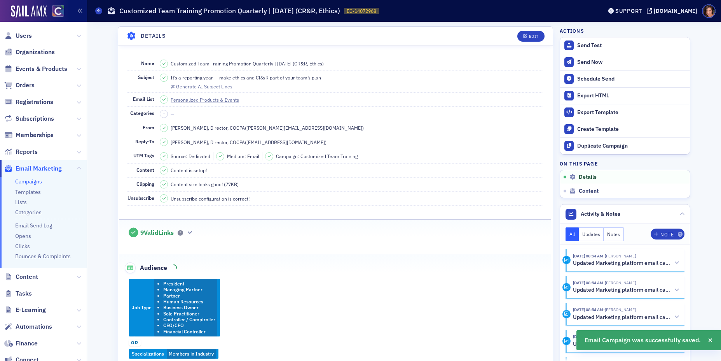
scroll to position [119, 0]
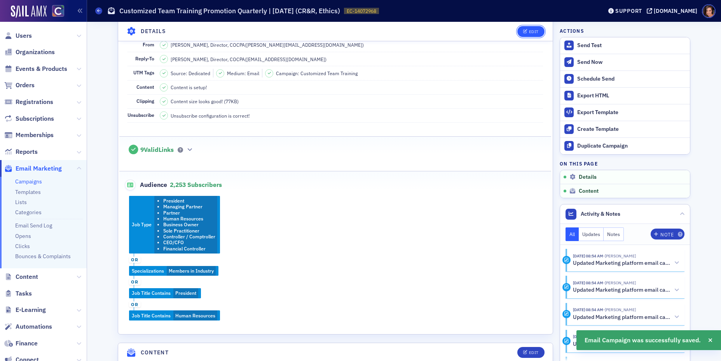
click at [529, 35] on button "Edit" at bounding box center [531, 31] width 27 height 11
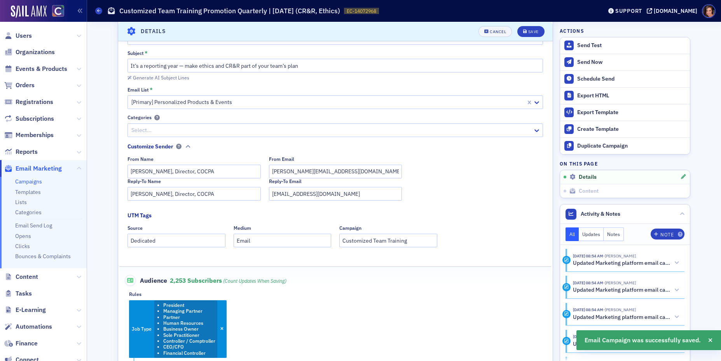
scroll to position [189, 0]
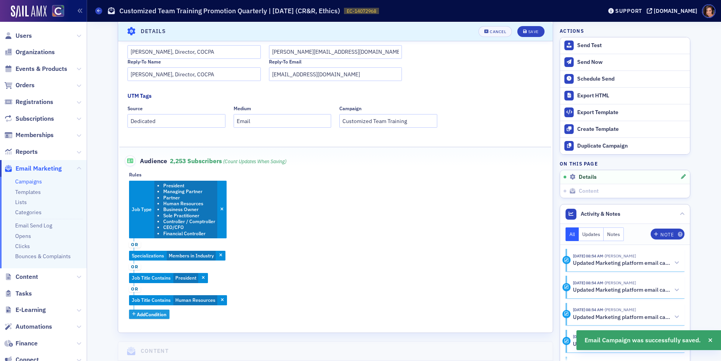
click at [148, 317] on button "Add Condition" at bounding box center [149, 314] width 41 height 10
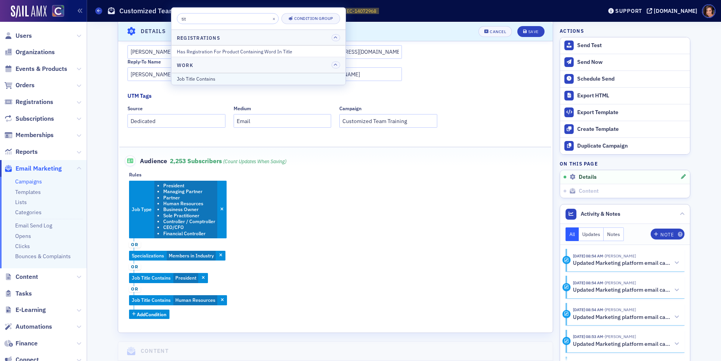
type input "tit"
click at [248, 76] on div "Job Title Contains" at bounding box center [258, 78] width 163 height 7
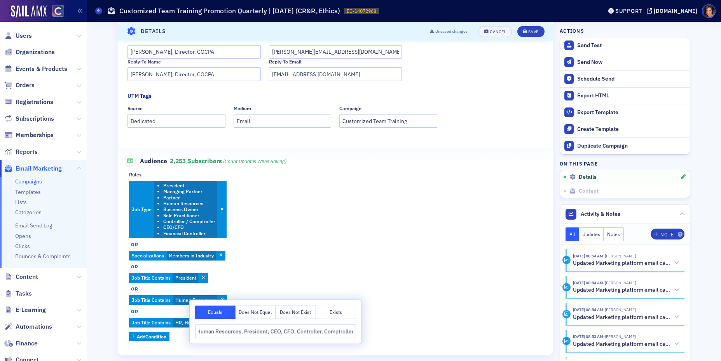
scroll to position [0, 0]
drag, startPoint x: 270, startPoint y: 331, endPoint x: 200, endPoint y: 334, distance: 70.8
click at [200, 334] on input "HR, Human Resources, President, CEO, CFO, Controller, Comptroller" at bounding box center [275, 331] width 161 height 14
click at [215, 331] on input "HR, Human Resources, President, CEO, CFO, Controller, Comptroller" at bounding box center [275, 331] width 161 height 14
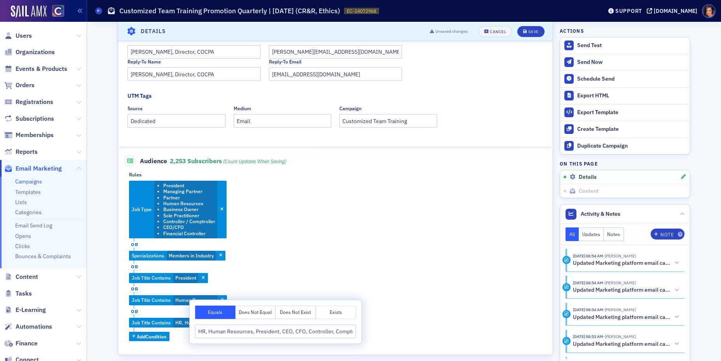
click at [215, 331] on input "HR, Human Resources, President, CEO, CFO, Controller, Comptroller" at bounding box center [275, 331] width 161 height 14
type input "CEO"
click at [371, 282] on div "Job Type President Managing Partner Partner Human Resources Business Owner Sole…" at bounding box center [335, 260] width 413 height 161
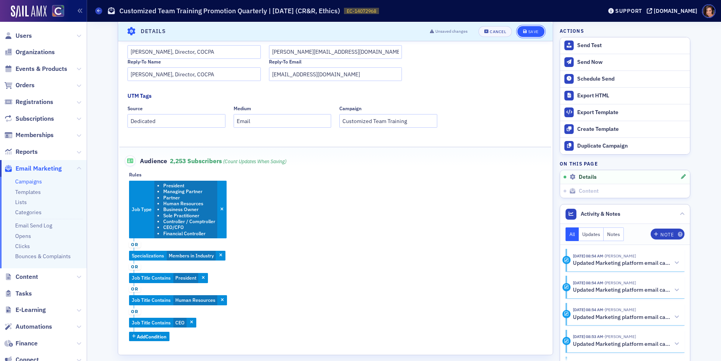
click at [530, 31] on div "Save" at bounding box center [534, 31] width 11 height 4
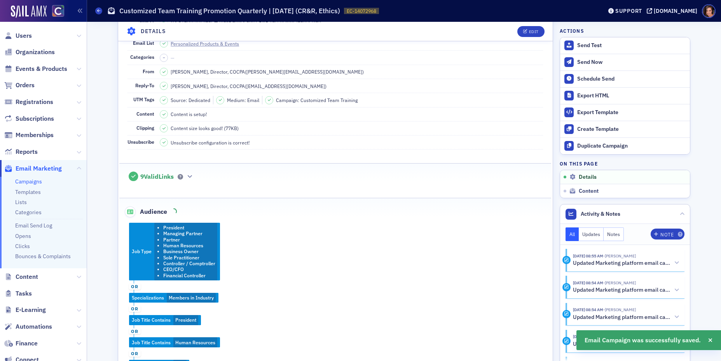
scroll to position [170, 0]
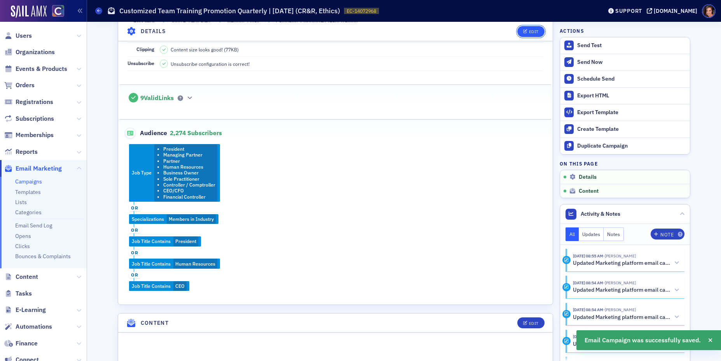
click at [535, 29] on div "Edit" at bounding box center [534, 31] width 10 height 4
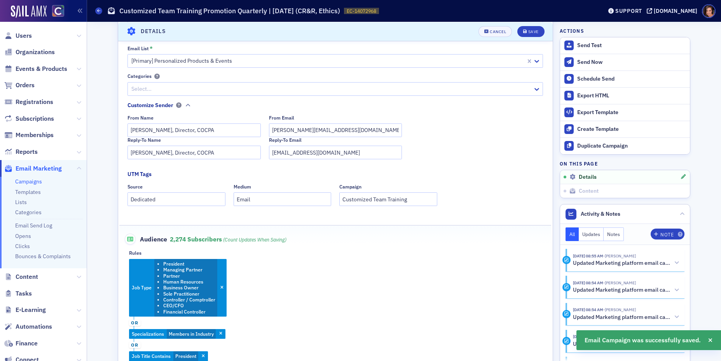
scroll to position [268, 0]
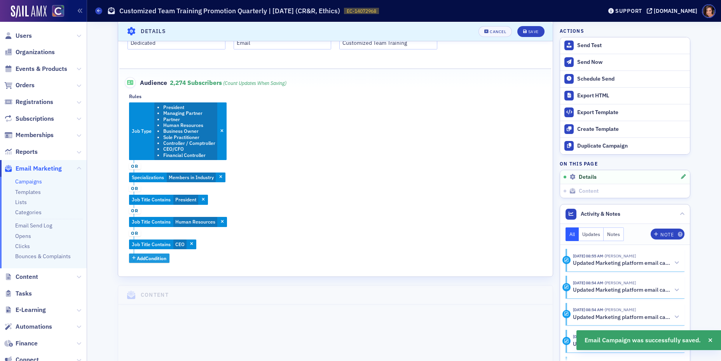
click at [154, 260] on span "Add Condition" at bounding box center [152, 257] width 30 height 7
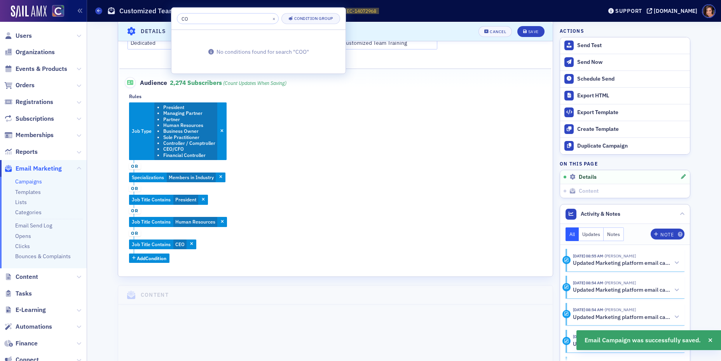
type input "C"
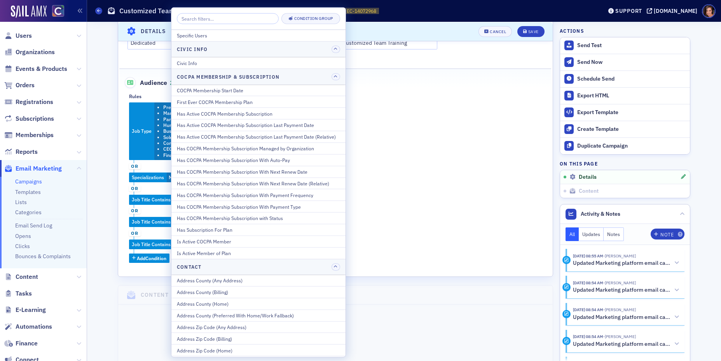
click at [425, 133] on div "Job Type President Managing Partner Partner Human Resources Business Owner Sole…" at bounding box center [335, 182] width 413 height 161
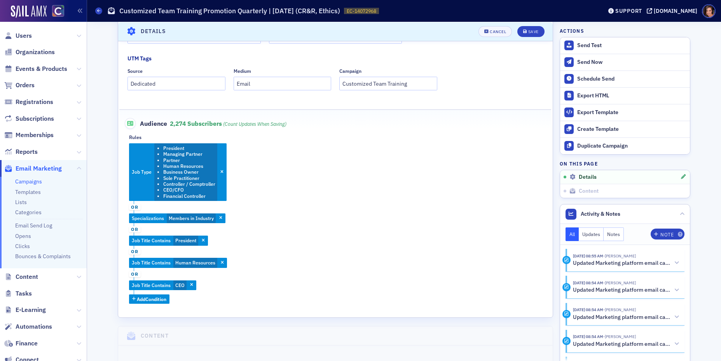
scroll to position [216, 0]
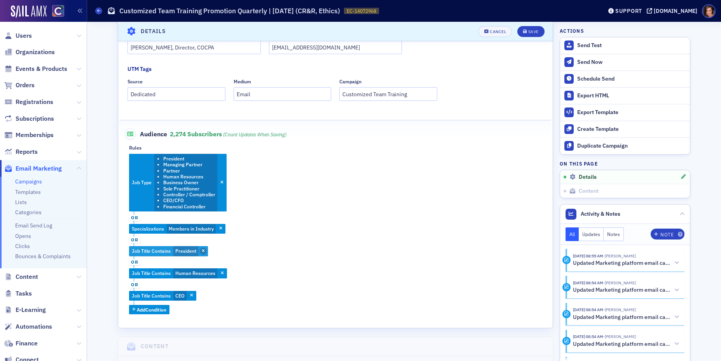
click at [206, 249] on span "button" at bounding box center [203, 250] width 7 height 7
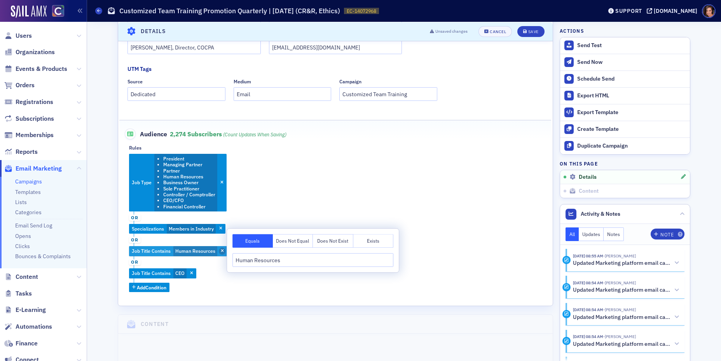
click at [220, 249] on span "button" at bounding box center [222, 250] width 7 height 7
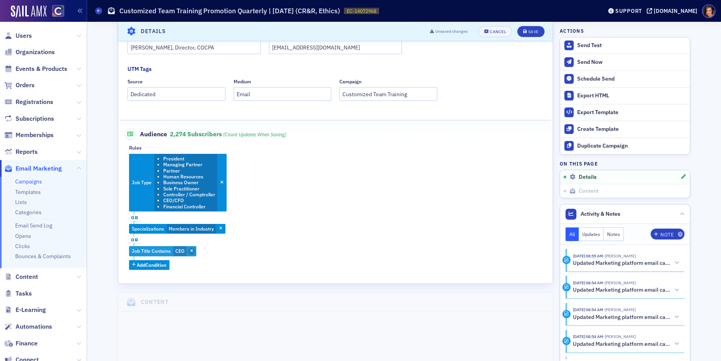
click at [193, 251] on span "button" at bounding box center [191, 250] width 7 height 7
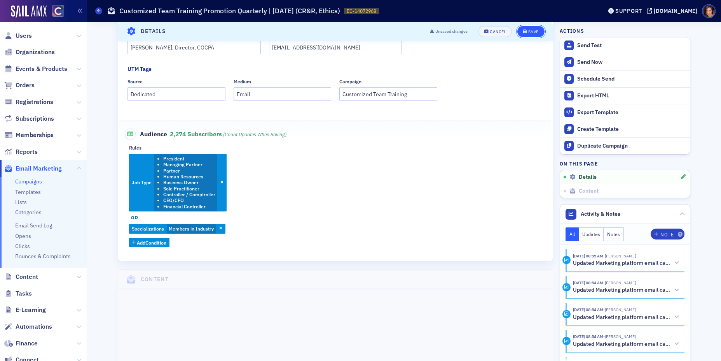
click at [530, 29] on div "Save" at bounding box center [534, 31] width 11 height 4
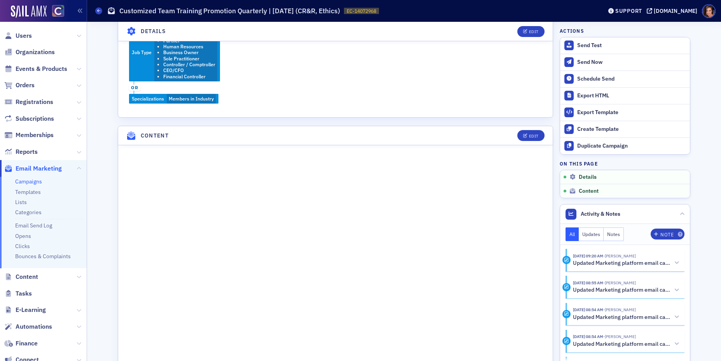
scroll to position [316, 0]
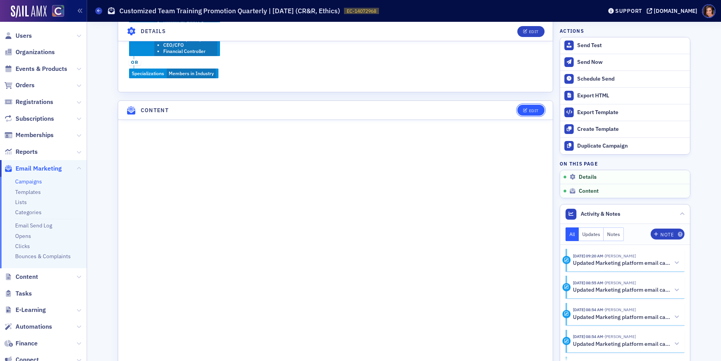
click at [537, 109] on div "Edit" at bounding box center [534, 111] width 10 height 4
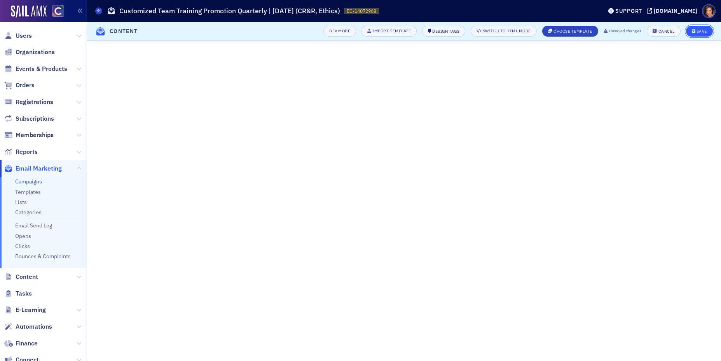
click at [693, 35] on button "Save" at bounding box center [699, 31] width 27 height 11
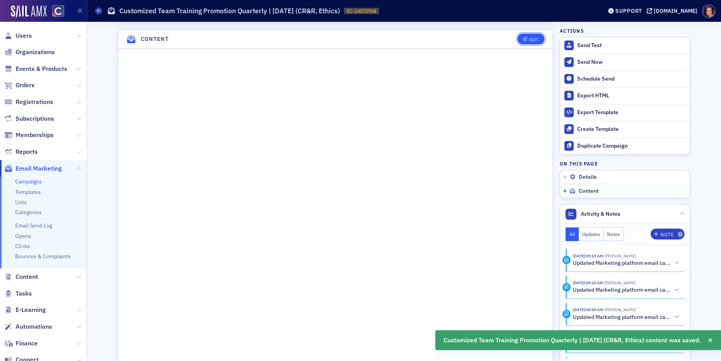
click at [536, 33] on button "Edit" at bounding box center [531, 38] width 27 height 11
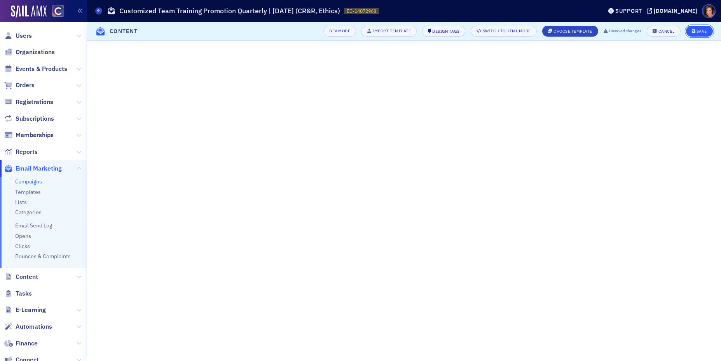
click at [696, 29] on icon "submit" at bounding box center [694, 31] width 4 height 4
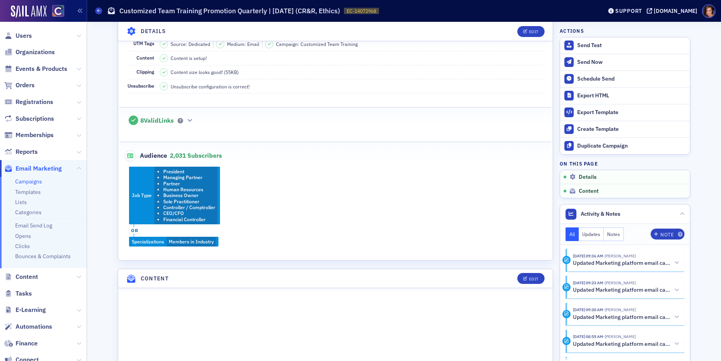
scroll to position [0, 0]
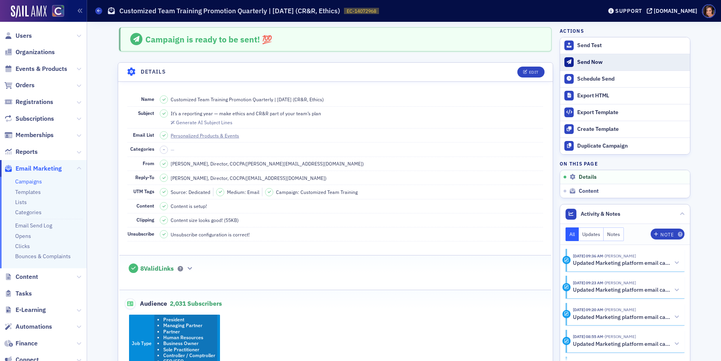
click at [595, 64] on div "Send Now" at bounding box center [632, 62] width 109 height 7
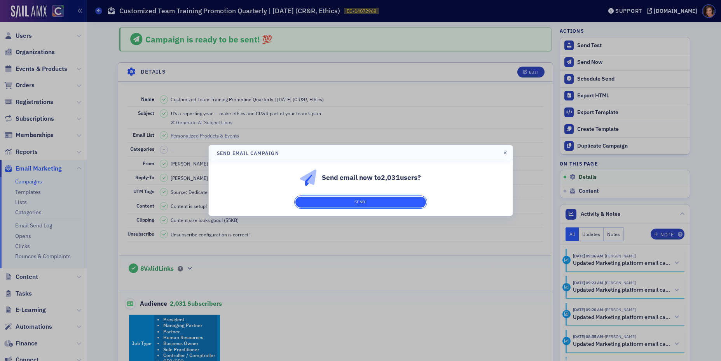
click at [409, 202] on button "Send!" at bounding box center [361, 201] width 131 height 11
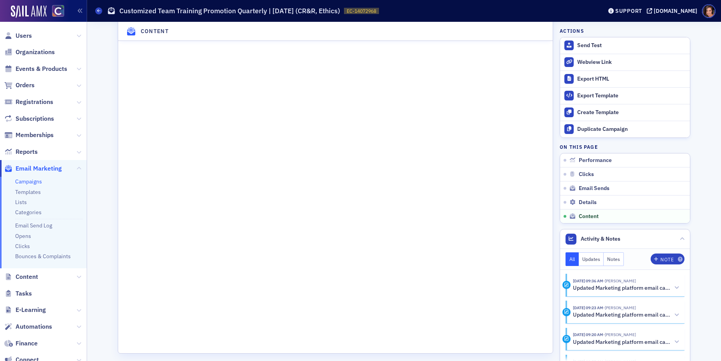
scroll to position [1101, 0]
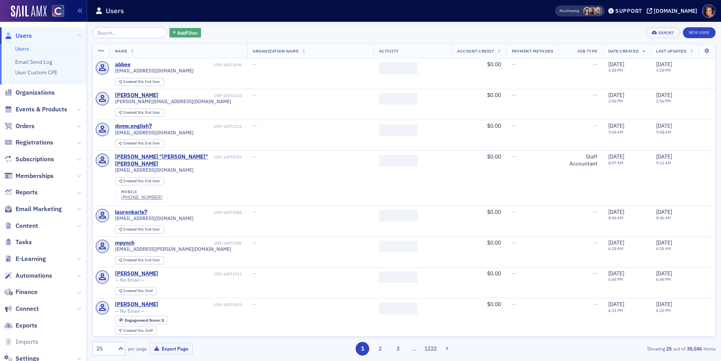
click at [177, 29] on span "Add Filter" at bounding box center [187, 32] width 21 height 7
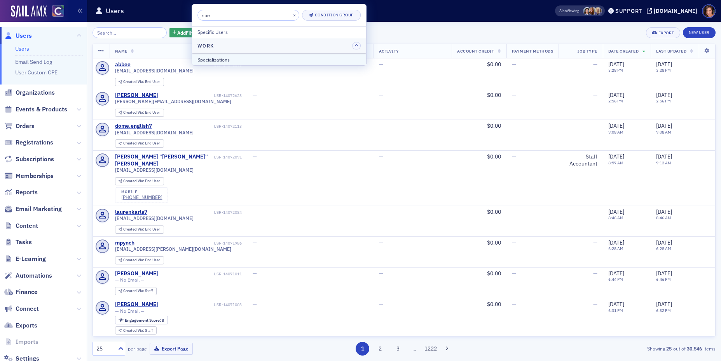
type input "spe"
click at [246, 59] on div "Specializations" at bounding box center [279, 59] width 163 height 7
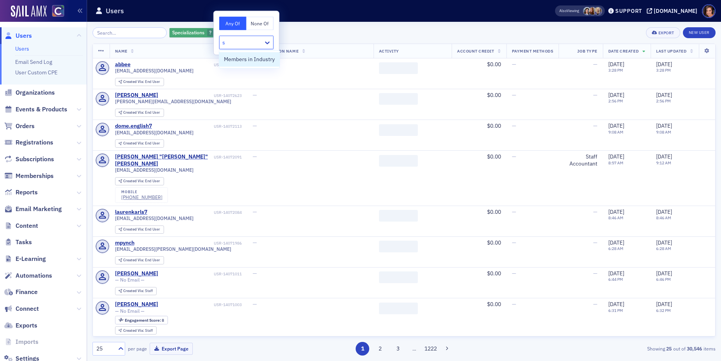
type input "s"
click at [217, 31] on icon "button" at bounding box center [218, 33] width 3 height 4
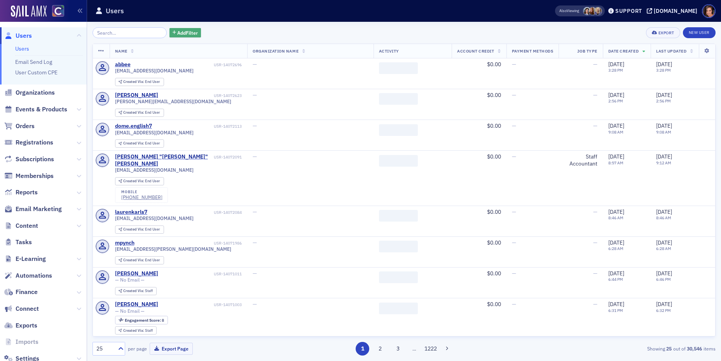
click at [177, 32] on span "Add Filter" at bounding box center [187, 32] width 21 height 7
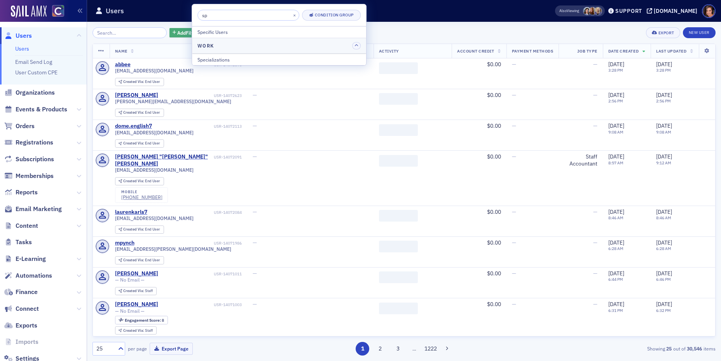
type input "s"
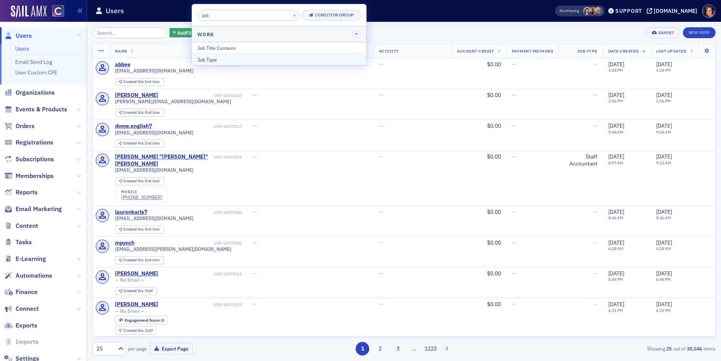
type input "job"
click at [205, 58] on div "Job Type" at bounding box center [279, 59] width 163 height 7
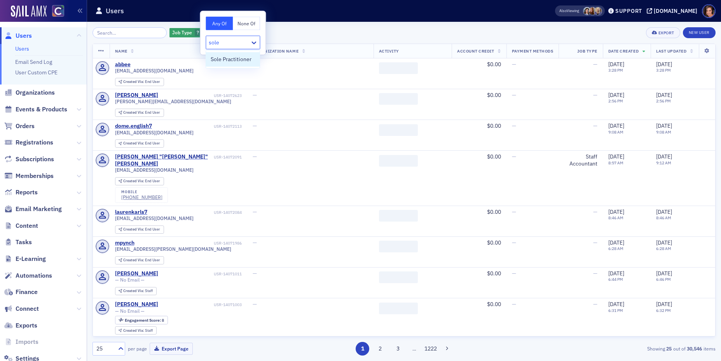
type input "sole"
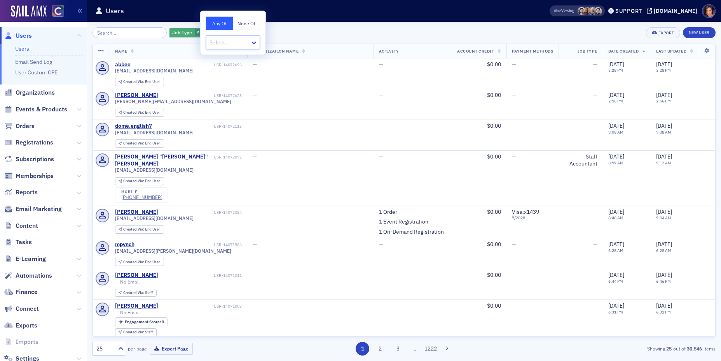
click at [203, 33] on button "button" at bounding box center [206, 32] width 7 height 7
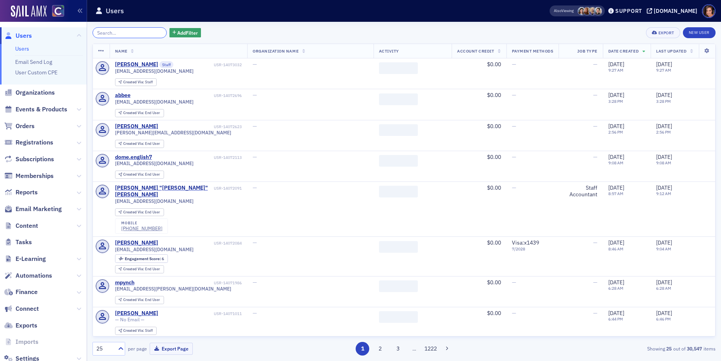
click at [134, 36] on input "search" at bounding box center [130, 32] width 74 height 11
paste input "2025 Colorado Board of Accountancy Statutes, Rules and Regulations"
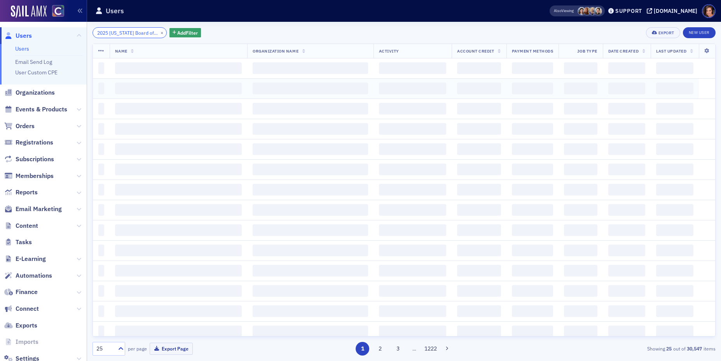
scroll to position [0, 97]
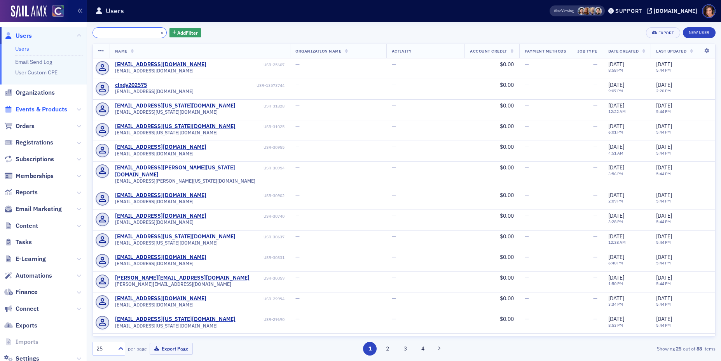
type input "2025 Colorado Board of Accountancy Statutes, Rules and Regulations"
click at [51, 109] on span "Events & Products" at bounding box center [42, 109] width 52 height 9
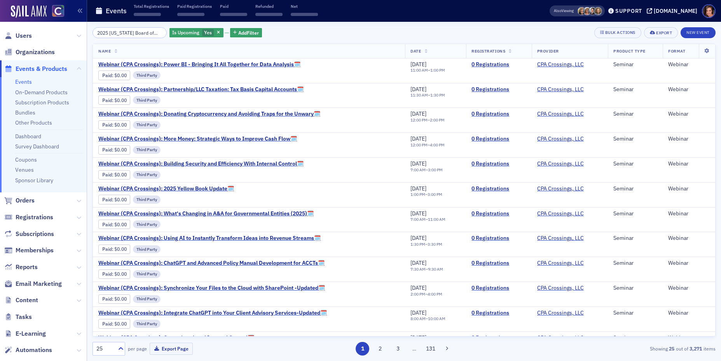
scroll to position [0, 97]
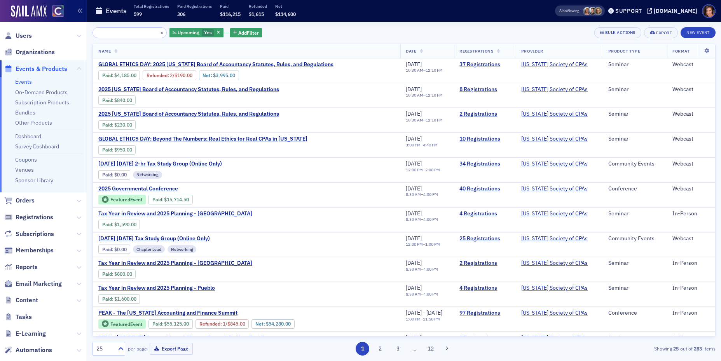
type input "2025 Colorado Board of Accountancy Statutes, Rules and Regulations"
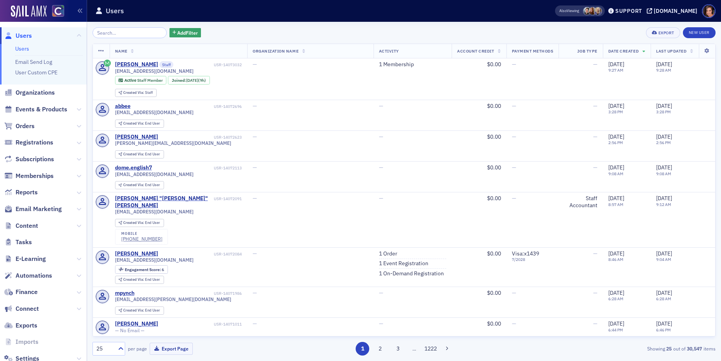
click at [68, 222] on span "Content" at bounding box center [43, 225] width 87 height 17
click at [80, 223] on icon at bounding box center [79, 225] width 5 height 5
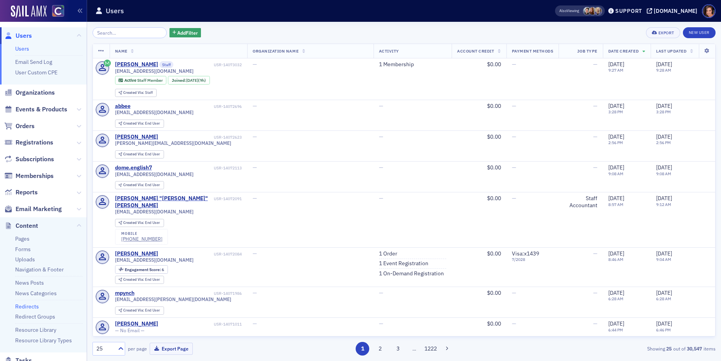
click at [35, 307] on link "Redirects" at bounding box center [27, 306] width 24 height 7
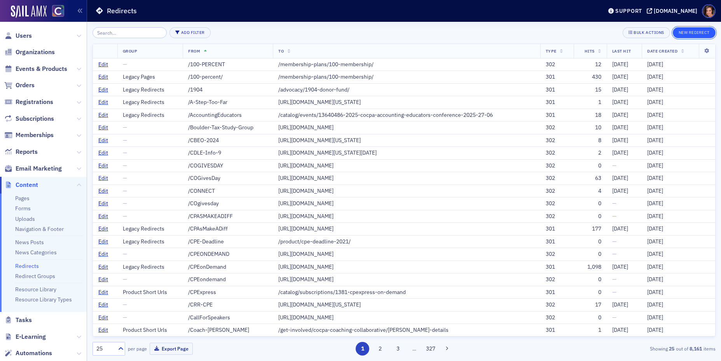
click at [688, 34] on button "New Redirect" at bounding box center [694, 32] width 43 height 11
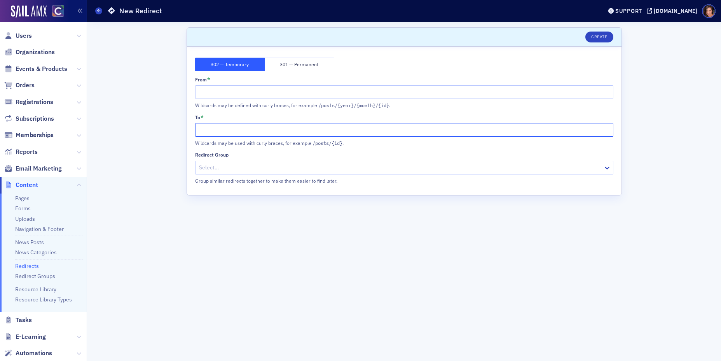
click at [231, 129] on input "To *" at bounding box center [404, 130] width 418 height 14
paste input "https://cocpa.org/team-training/#get-started"
drag, startPoint x: 239, startPoint y: 129, endPoint x: 153, endPoint y: 129, distance: 86.3
click at [154, 129] on div "Scroll to Unsaved changes Create 302 — Temporary 301 — Permanent From * Wildcar…" at bounding box center [404, 191] width 623 height 339
click at [212, 132] on input "/team-training/#get-started" at bounding box center [404, 130] width 418 height 14
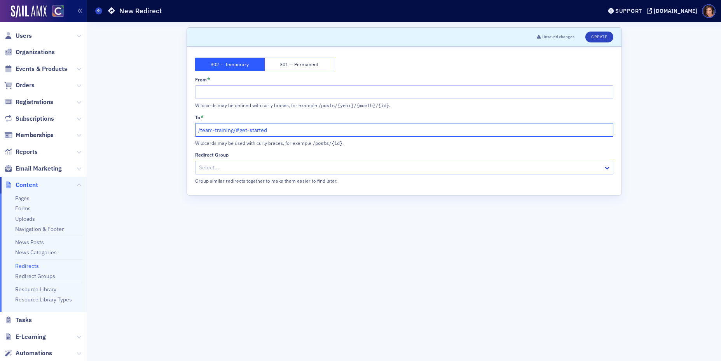
click at [212, 132] on input "/team-training/#get-started" at bounding box center [404, 130] width 418 height 14
type input "/team-training/#get-started"
click at [238, 88] on input "From *" at bounding box center [404, 92] width 418 height 14
paste input "/team-training/#get-started"
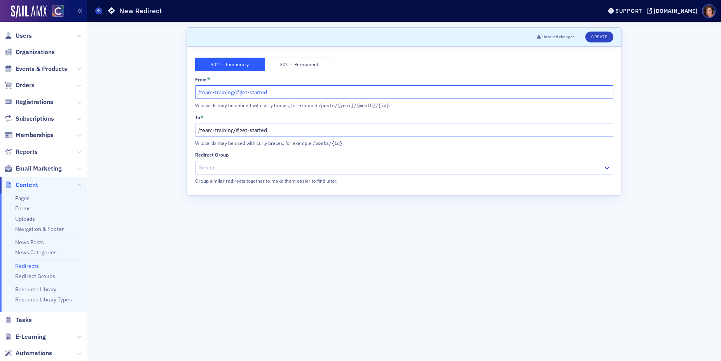
click at [238, 95] on input "/team-training/#get-started" at bounding box center [404, 92] width 418 height 14
click at [243, 92] on input "/team-training/get-started" at bounding box center [404, 92] width 418 height 14
type input "/team-training/get-started"
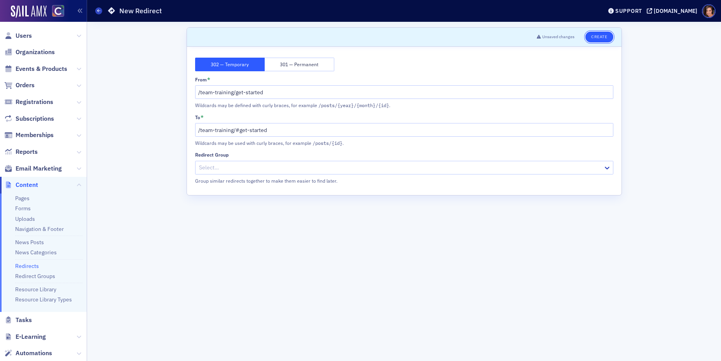
click at [596, 40] on button "Create" at bounding box center [600, 37] width 28 height 11
click at [313, 93] on input "/team-training/get-started" at bounding box center [404, 92] width 418 height 14
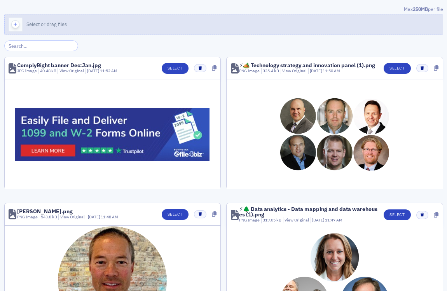
click at [297, 17] on button "Select or drag files" at bounding box center [223, 24] width 439 height 21
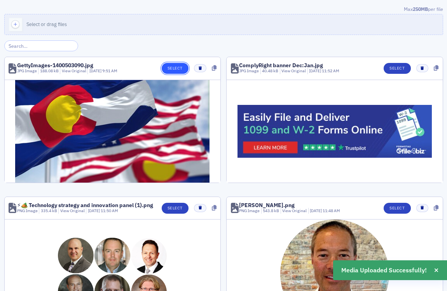
click at [170, 63] on button "Select" at bounding box center [175, 68] width 27 height 11
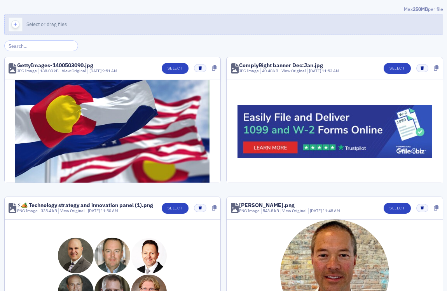
click at [126, 26] on button "Select or drag files" at bounding box center [223, 24] width 439 height 21
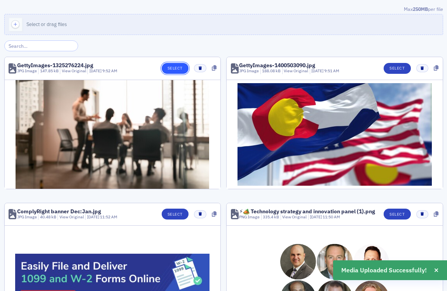
click at [177, 68] on button "Select" at bounding box center [175, 68] width 27 height 11
